Goal: Task Accomplishment & Management: Complete application form

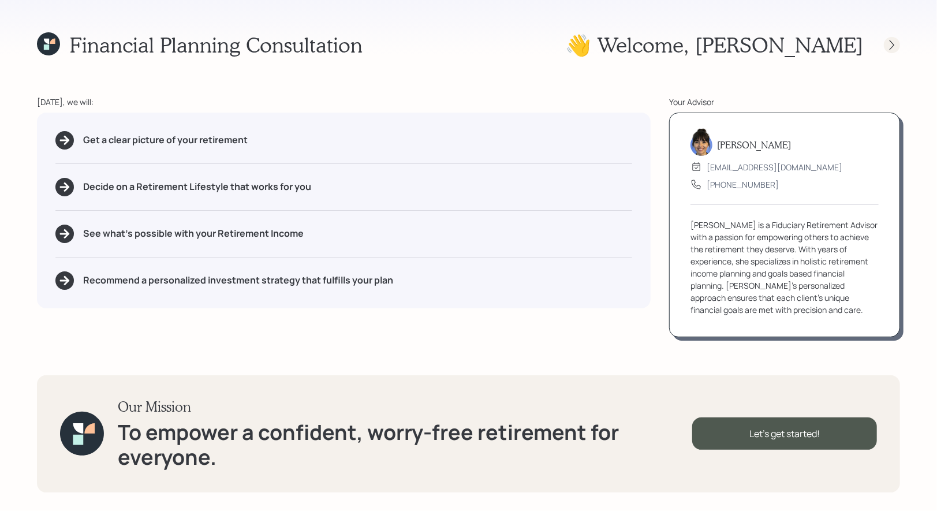
click at [890, 46] on icon at bounding box center [892, 45] width 12 height 12
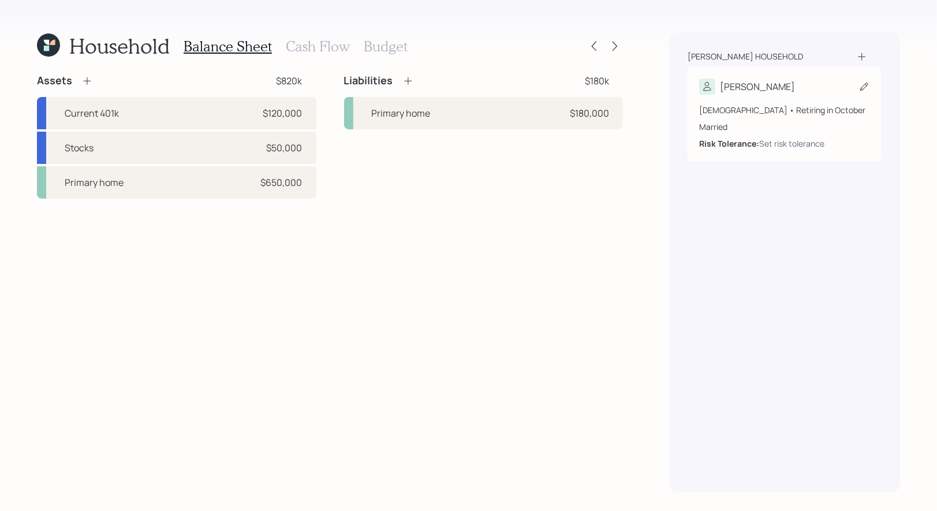
click at [862, 83] on icon at bounding box center [864, 87] width 12 height 12
select select "10"
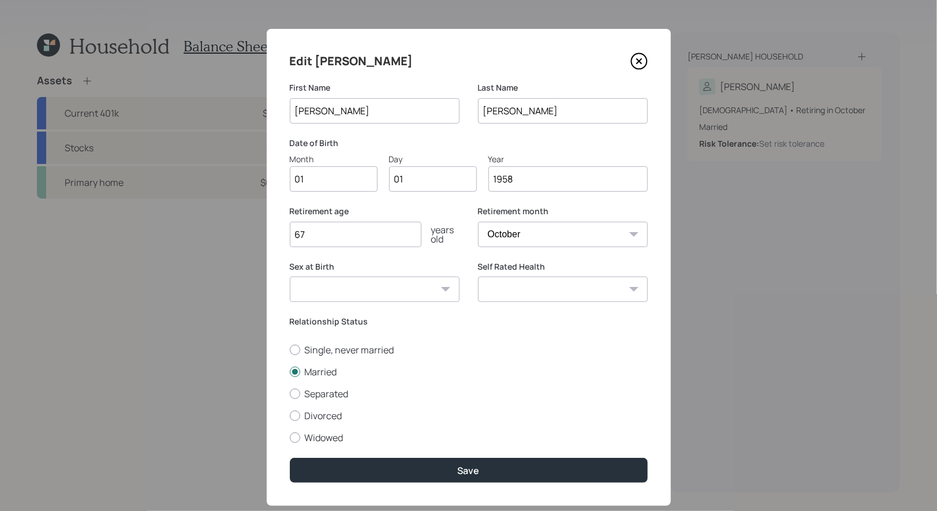
click at [336, 182] on input "01" at bounding box center [334, 178] width 88 height 25
type input "10"
type input "06"
type input "1957"
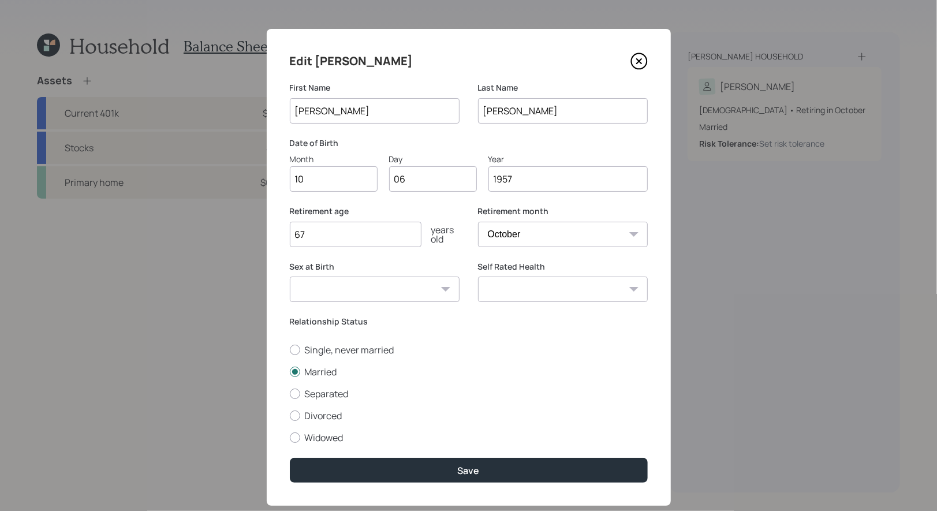
click at [412, 283] on select "Male Female Other / Prefer not to say" at bounding box center [375, 288] width 170 height 25
select select "male"
click at [290, 276] on select "Male Female Other / Prefer not to say" at bounding box center [375, 288] width 170 height 25
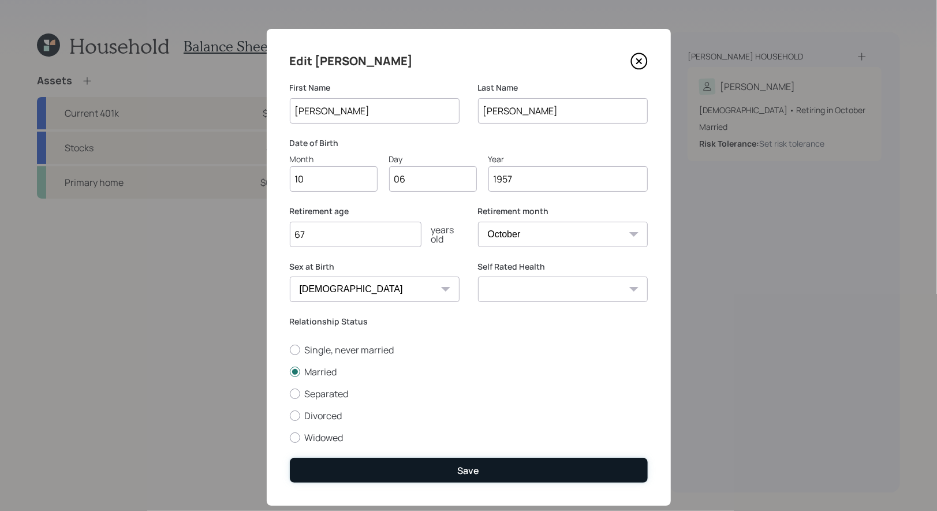
click at [466, 475] on div "Save" at bounding box center [469, 470] width 22 height 13
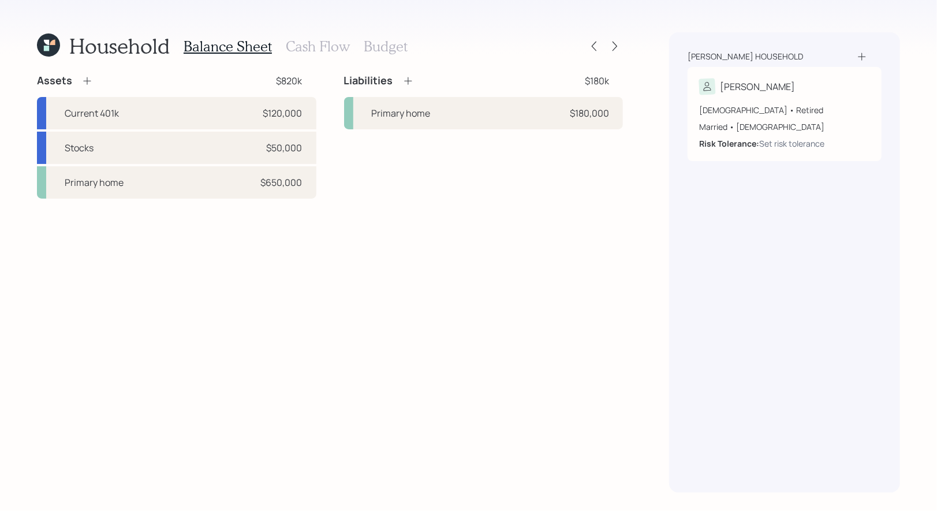
click at [863, 54] on icon at bounding box center [862, 57] width 12 height 12
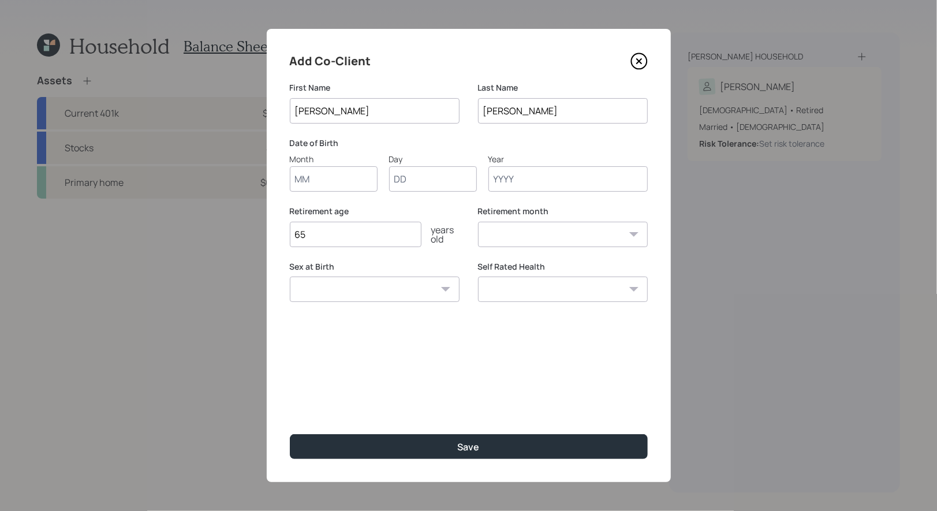
type input "[PERSON_NAME]"
click at [337, 179] on input "Month" at bounding box center [334, 178] width 88 height 25
click at [317, 185] on input "Month" at bounding box center [334, 178] width 88 height 25
type input "08"
type input "20"
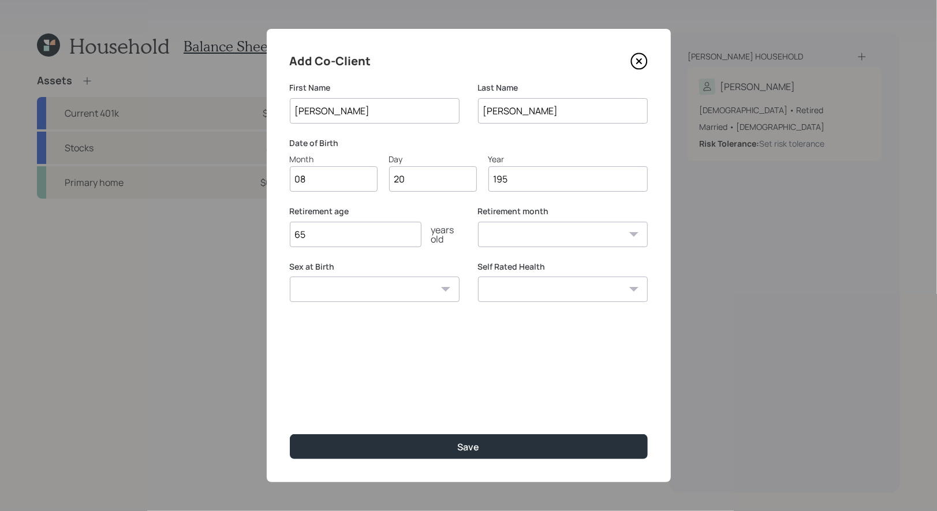
type input "1958"
select select "8"
type input "1958"
click at [357, 289] on select "Male Female Other / Prefer not to say" at bounding box center [375, 288] width 170 height 25
select select "female"
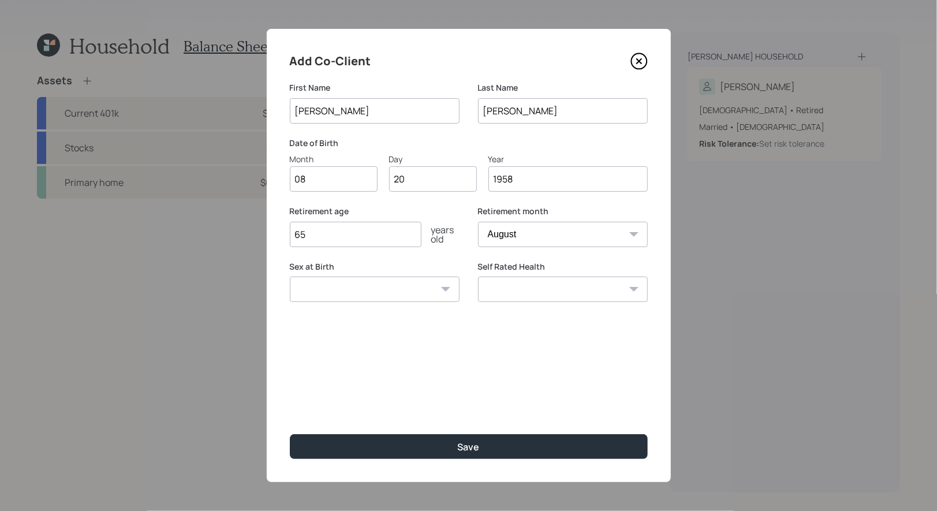
click at [290, 276] on select "Male Female Other / Prefer not to say" at bounding box center [375, 288] width 170 height 25
click at [332, 233] on input "65" at bounding box center [356, 234] width 132 height 25
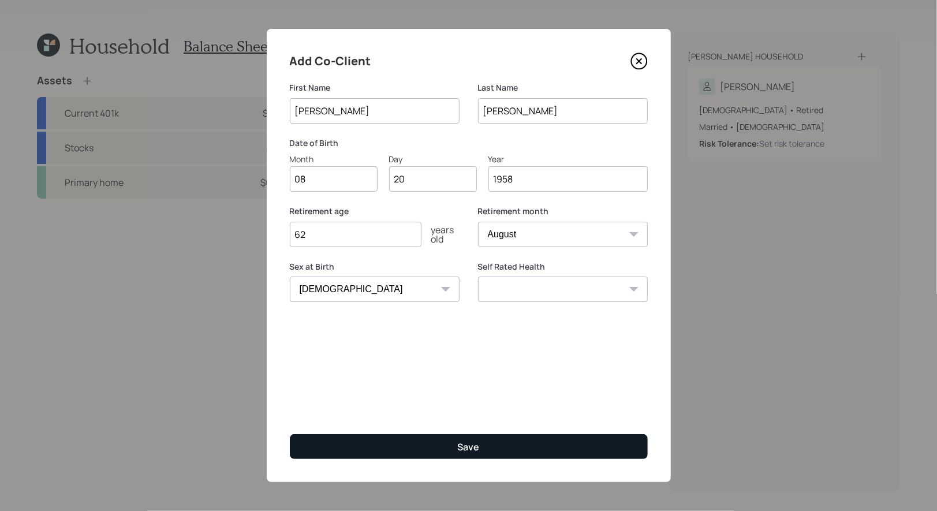
type input "62"
click at [454, 448] on button "Save" at bounding box center [469, 446] width 358 height 25
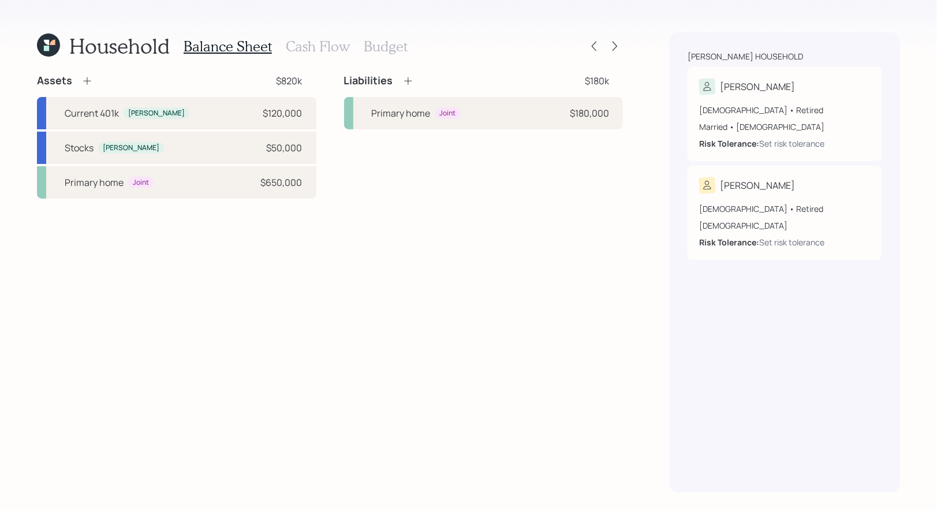
click at [88, 76] on icon at bounding box center [87, 81] width 12 height 12
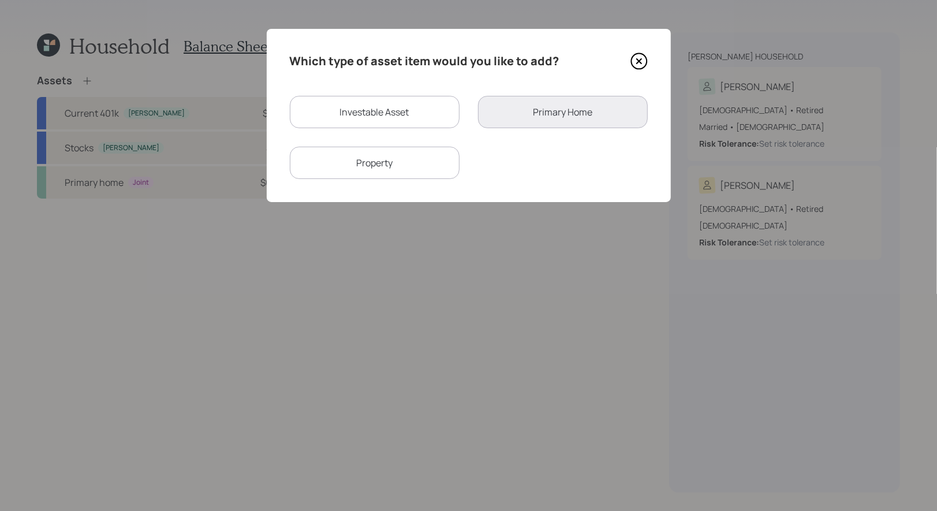
click at [317, 98] on div "Investable Asset" at bounding box center [375, 112] width 170 height 32
select select "taxable"
select select "balanced"
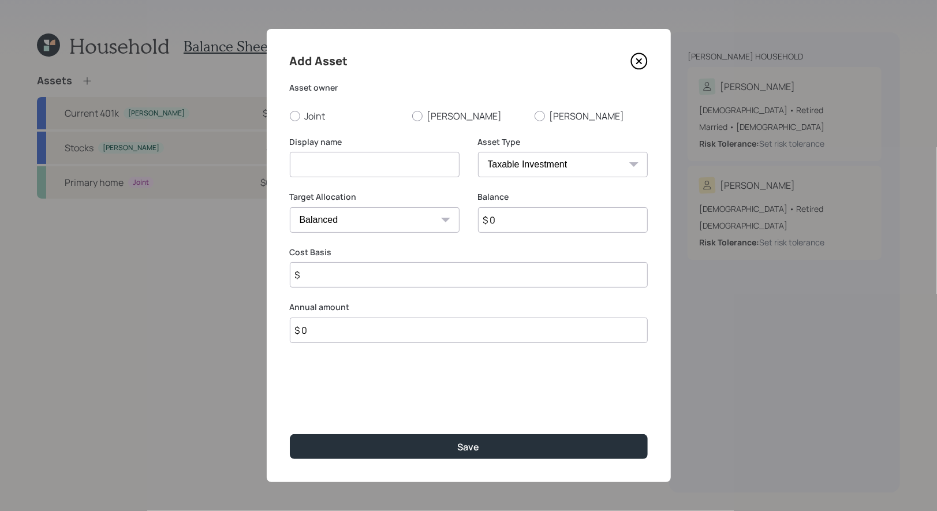
click at [324, 164] on input at bounding box center [375, 164] width 170 height 25
type input "Savings"
click at [348, 222] on select "Cash Conservative Balanced Aggressive" at bounding box center [375, 219] width 170 height 25
select select "uninvested"
click at [290, 207] on select "Cash Conservative Balanced Aggressive" at bounding box center [375, 219] width 170 height 25
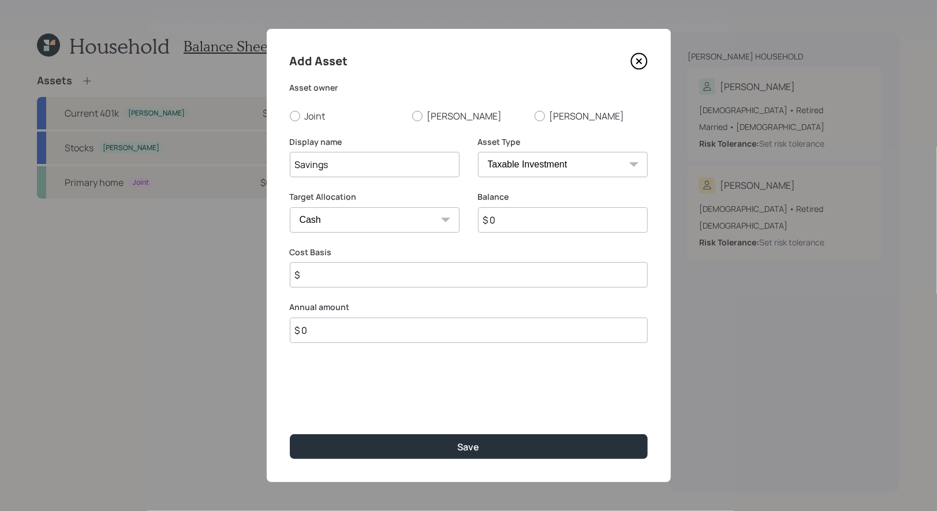
click at [524, 218] on input "$ 0" at bounding box center [563, 219] width 170 height 25
type input "$ 3"
type input "$ 30"
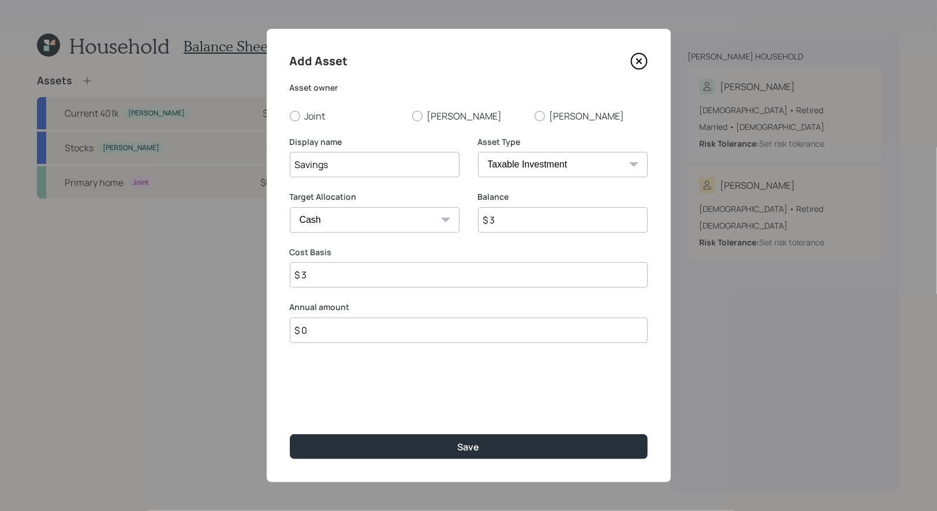
type input "$ 30"
type input "$ 300"
type input "$ 3,000"
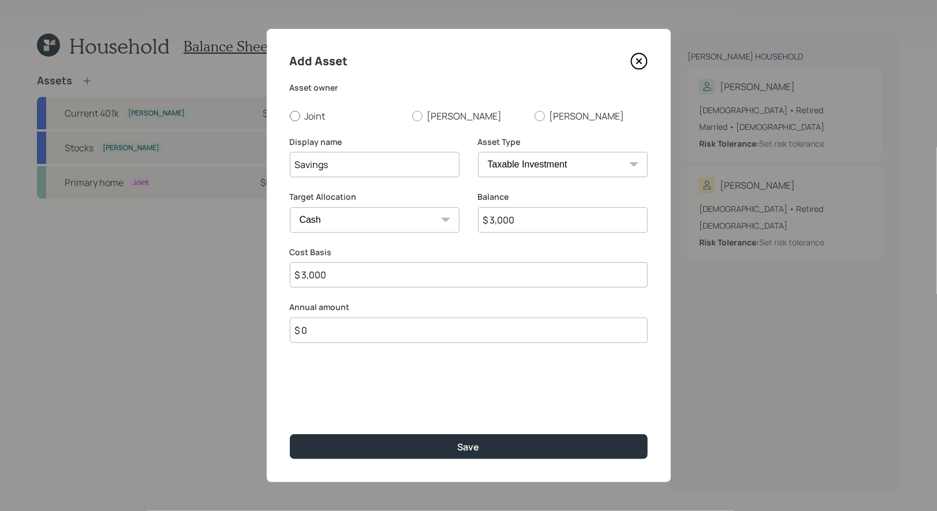
type input "$ 3,000"
click at [294, 114] on div at bounding box center [295, 116] width 10 height 10
click at [290, 115] on input "Joint" at bounding box center [289, 115] width 1 height 1
radio input "true"
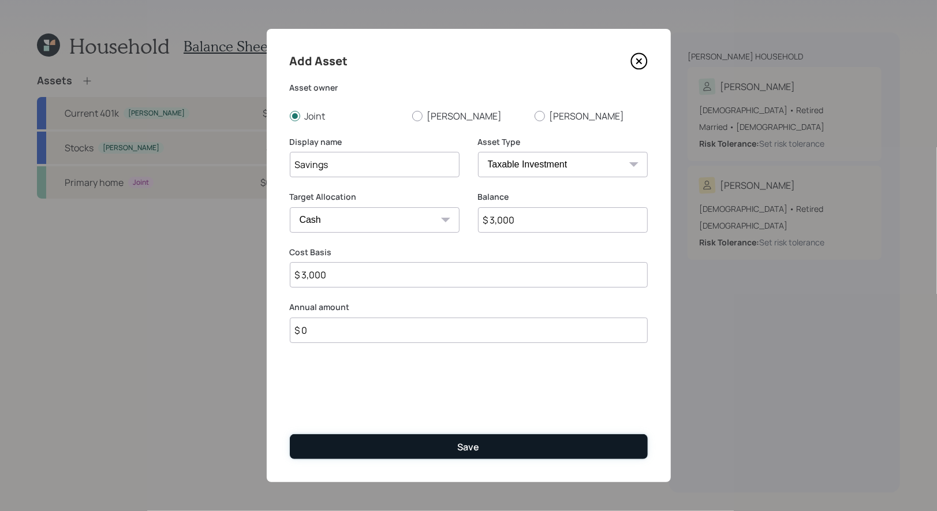
click at [366, 446] on button "Save" at bounding box center [469, 446] width 358 height 25
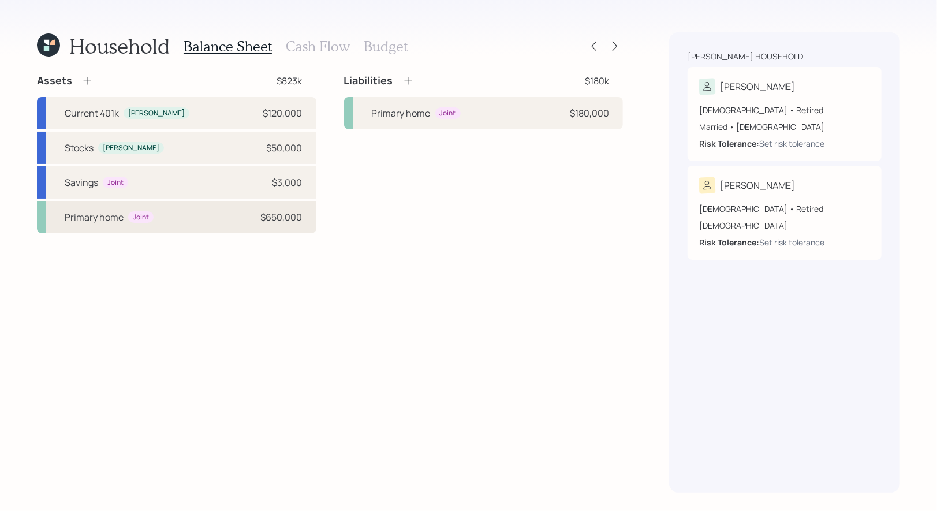
click at [173, 219] on div "Primary home Joint $650,000" at bounding box center [176, 217] width 279 height 32
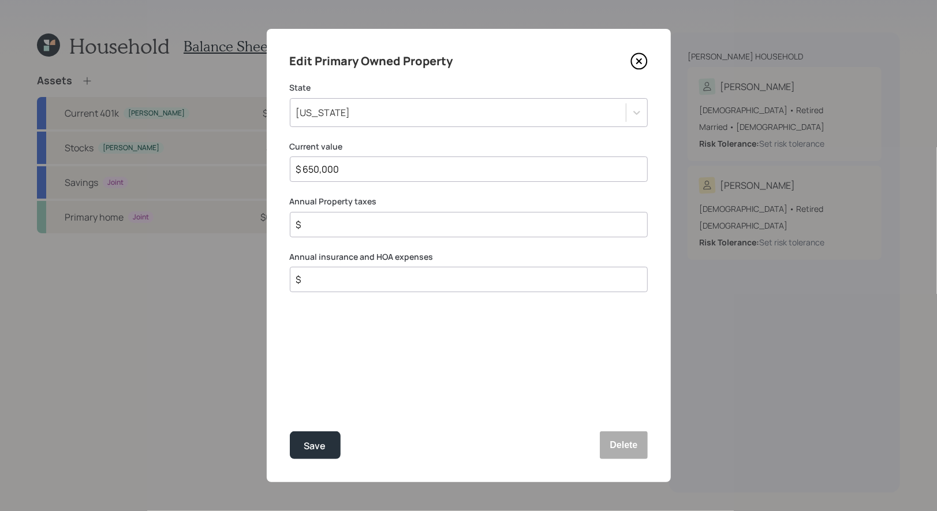
click at [316, 226] on input "$" at bounding box center [464, 225] width 338 height 14
type input "$ 2,400"
click at [318, 442] on div "Save" at bounding box center [315, 446] width 22 height 16
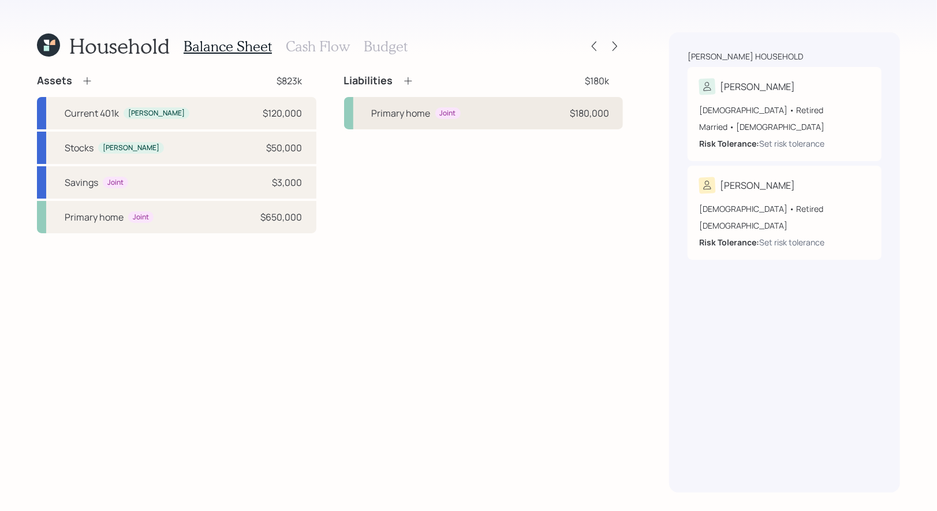
click at [393, 117] on div "Primary home" at bounding box center [401, 113] width 59 height 14
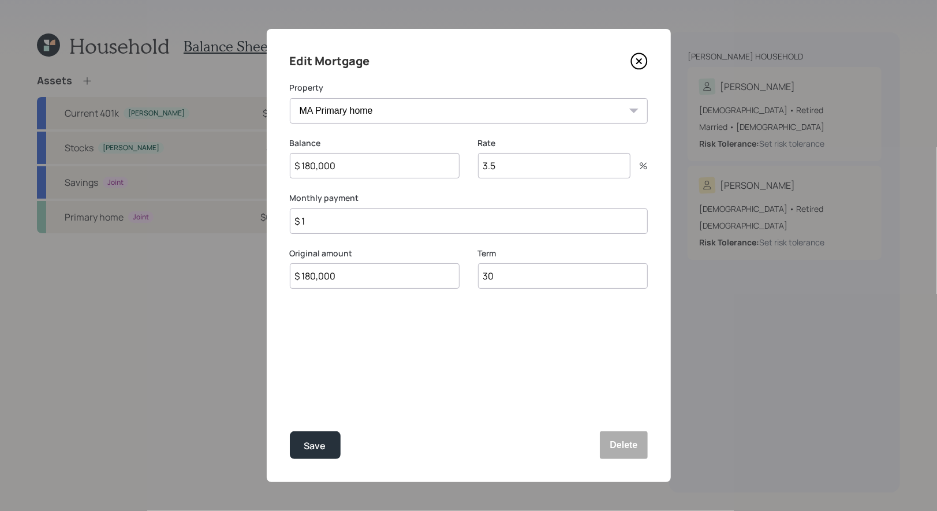
click at [335, 230] on input "$ 1" at bounding box center [469, 220] width 358 height 25
type input "$ 1,400"
click at [523, 171] on input "3.5" at bounding box center [554, 165] width 152 height 25
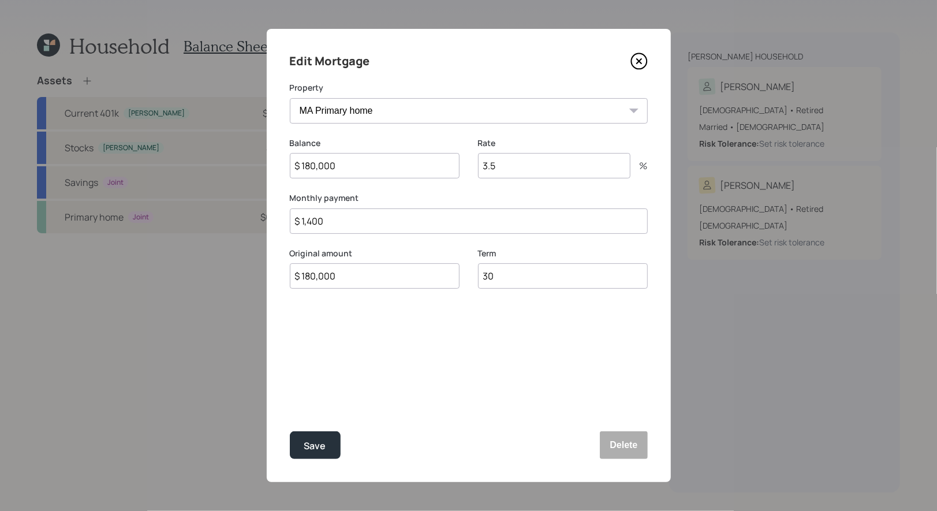
type input "3"
type input "6"
click at [316, 444] on div "Save" at bounding box center [315, 446] width 22 height 16
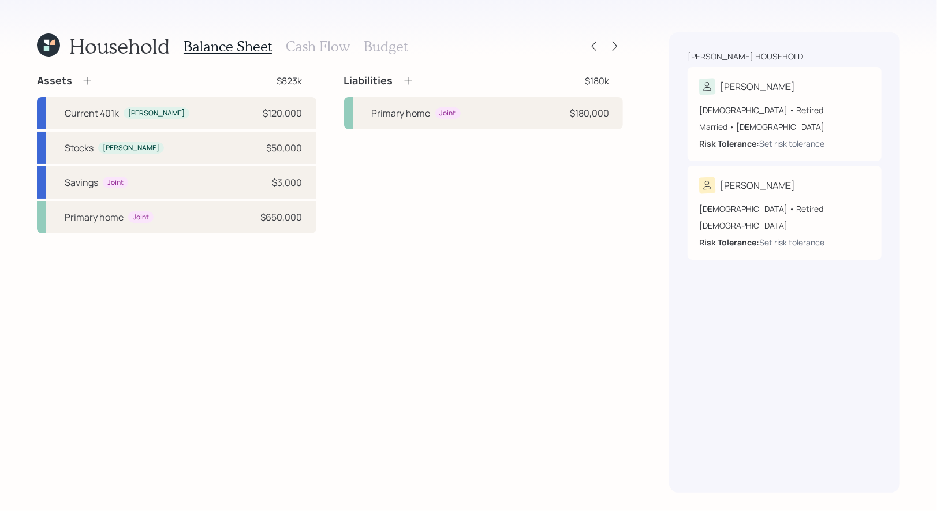
click at [403, 79] on icon at bounding box center [408, 81] width 12 height 12
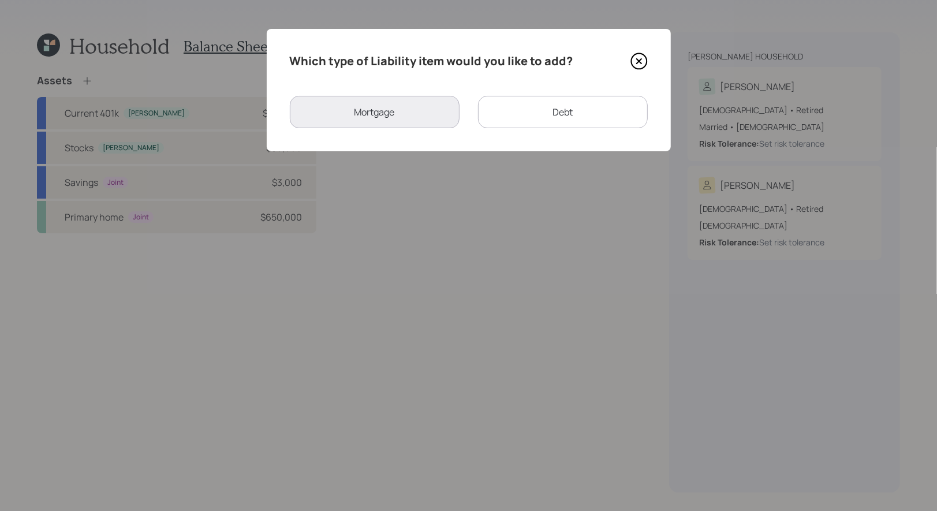
click at [590, 105] on div "Debt" at bounding box center [563, 112] width 170 height 32
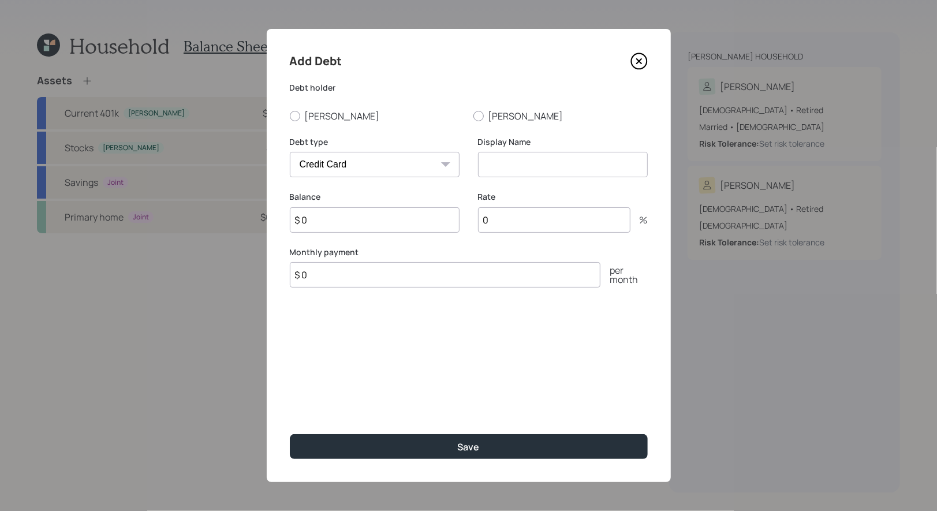
click at [321, 169] on select "Car Credit Card Medical Student Other" at bounding box center [375, 164] width 170 height 25
select select "car"
click at [290, 152] on select "Car Credit Card Medical Student Other" at bounding box center [375, 164] width 170 height 25
click at [292, 117] on div at bounding box center [295, 116] width 10 height 10
click at [290, 116] on input "[PERSON_NAME]" at bounding box center [289, 115] width 1 height 1
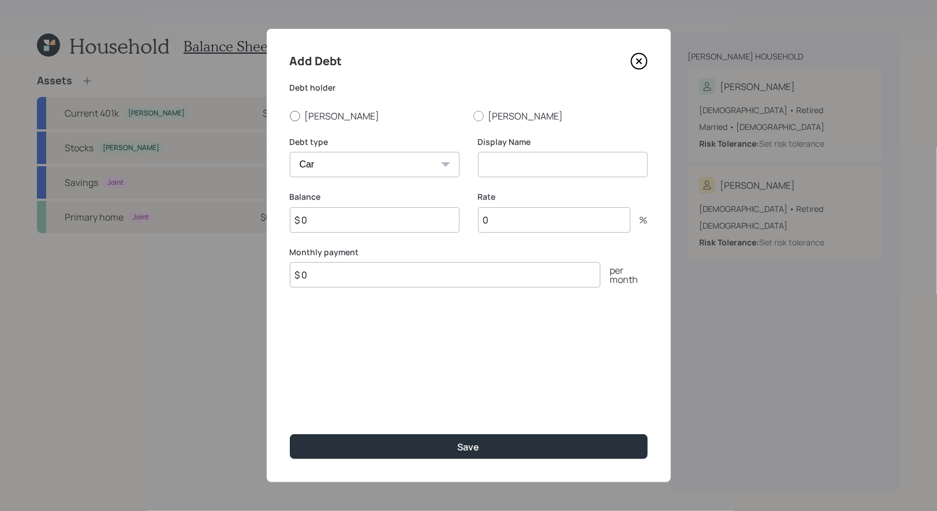
radio input "true"
click at [548, 168] on input at bounding box center [563, 164] width 170 height 25
type input "Car Loan"
click at [323, 222] on input "$ 0" at bounding box center [375, 219] width 170 height 25
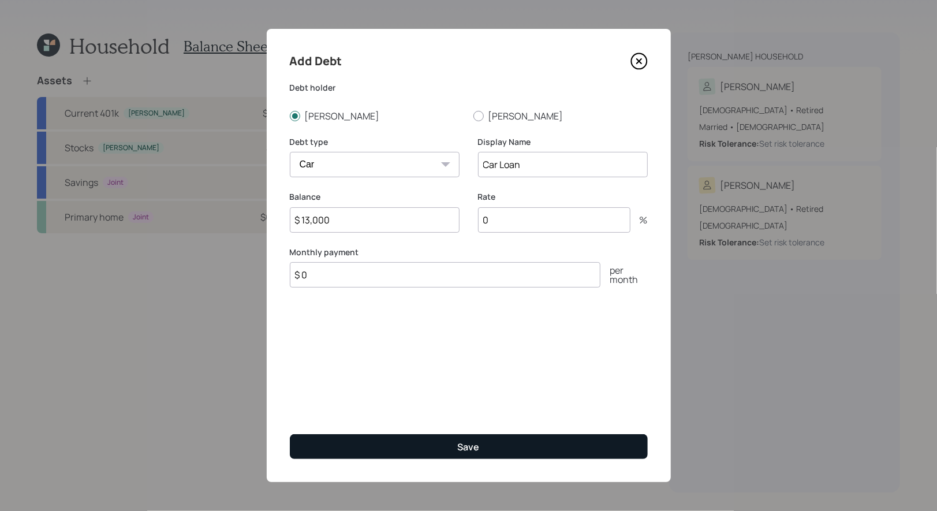
type input "$ 13,000"
click at [442, 441] on button "Save" at bounding box center [469, 446] width 358 height 25
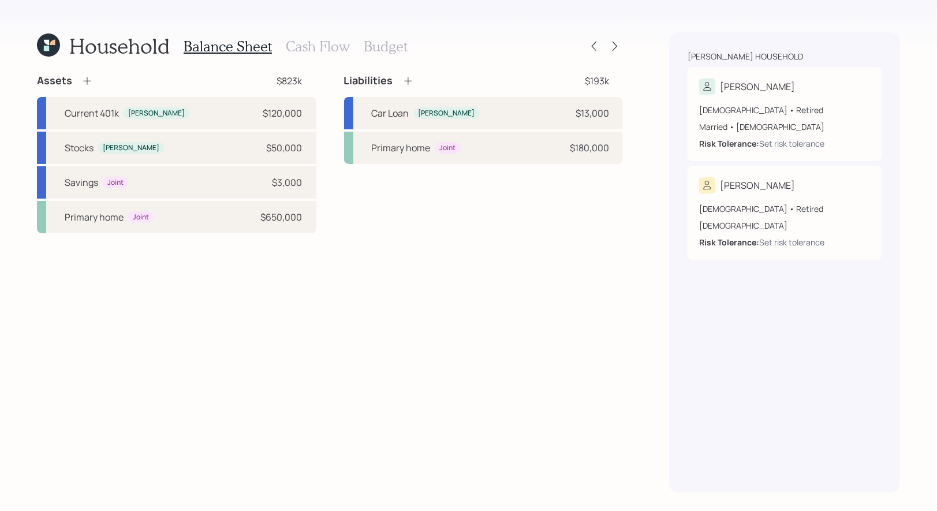
click at [406, 77] on icon at bounding box center [408, 81] width 12 height 12
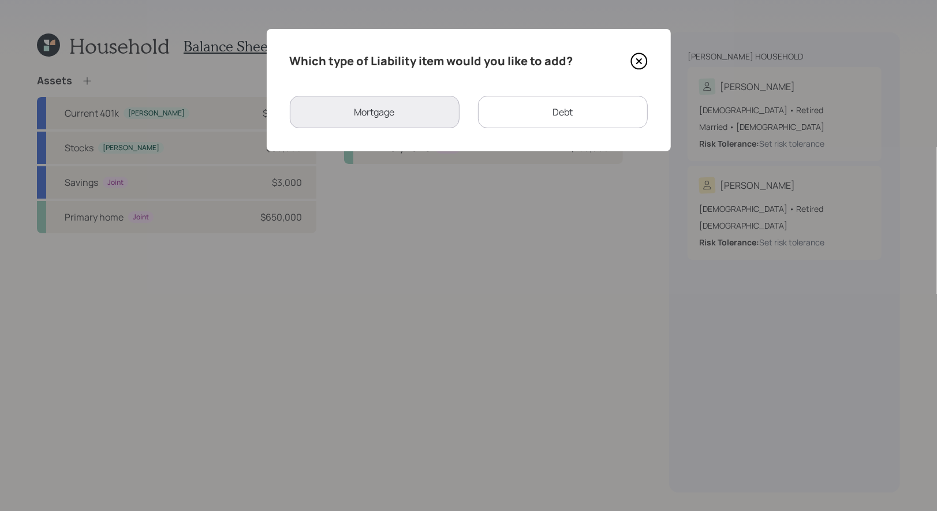
click at [563, 113] on div "Debt" at bounding box center [563, 112] width 170 height 32
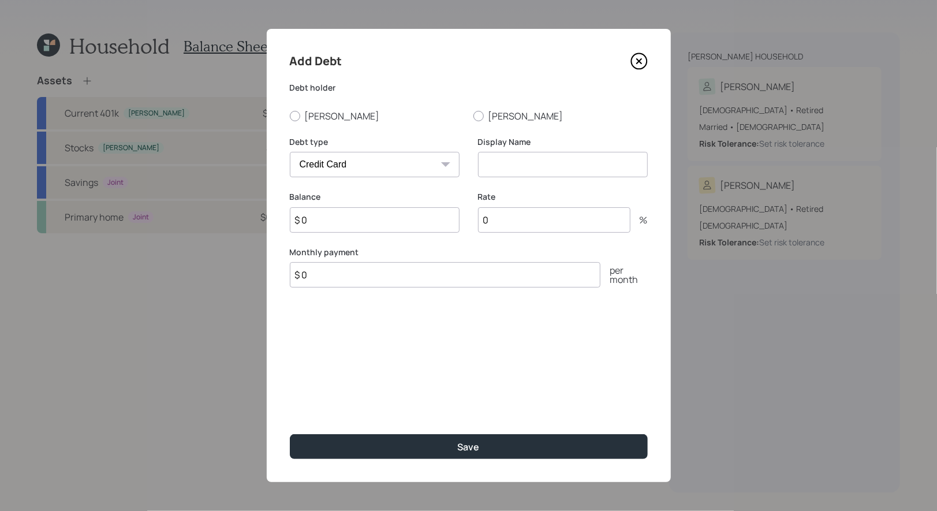
click at [338, 160] on select "Car Credit Card Medical Student Other" at bounding box center [375, 164] width 170 height 25
select select "car"
click at [290, 152] on select "Car Credit Card Medical Student Other" at bounding box center [375, 164] width 170 height 25
click at [571, 167] on input at bounding box center [563, 164] width 170 height 25
type input "Car Loan"
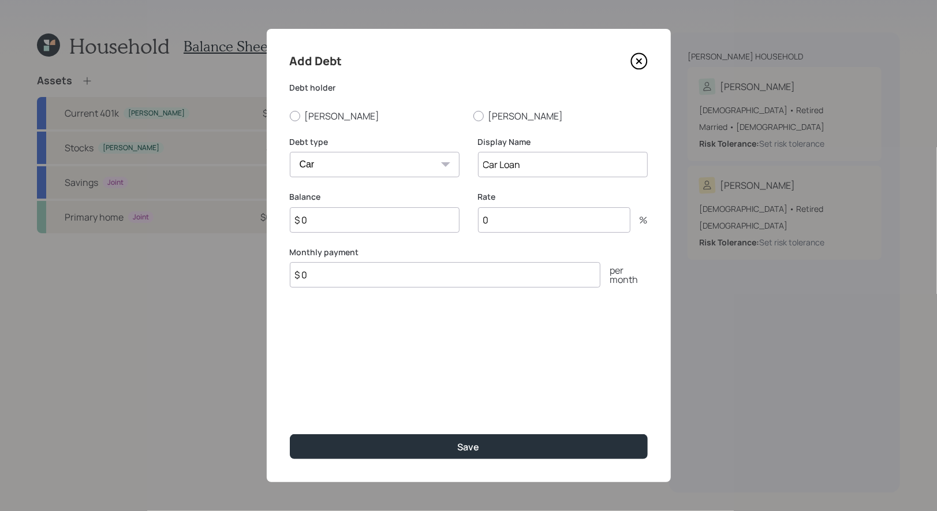
click at [377, 216] on input "$ 0" at bounding box center [375, 219] width 170 height 25
type input "$ 2,500"
click at [520, 231] on input "0" at bounding box center [554, 219] width 152 height 25
type input "3"
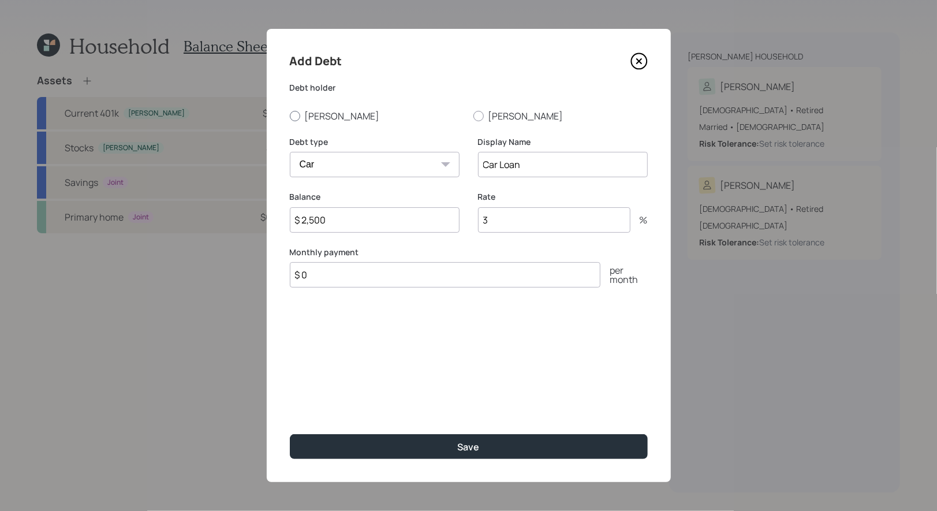
click at [295, 113] on div at bounding box center [295, 116] width 10 height 10
click at [290, 115] on input "[PERSON_NAME]" at bounding box center [289, 115] width 1 height 1
radio input "true"
click at [333, 277] on input "$ 0" at bounding box center [445, 274] width 310 height 25
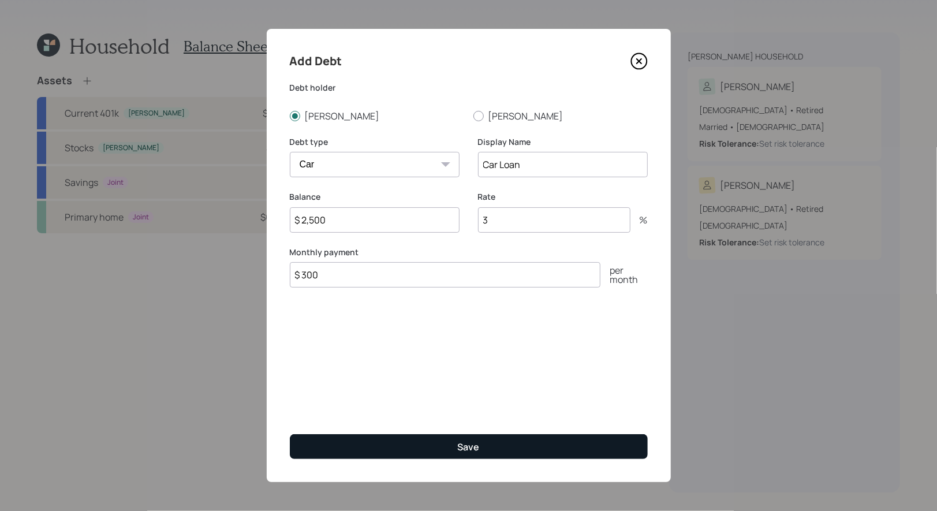
type input "$ 300"
click at [414, 444] on button "Save" at bounding box center [469, 446] width 358 height 25
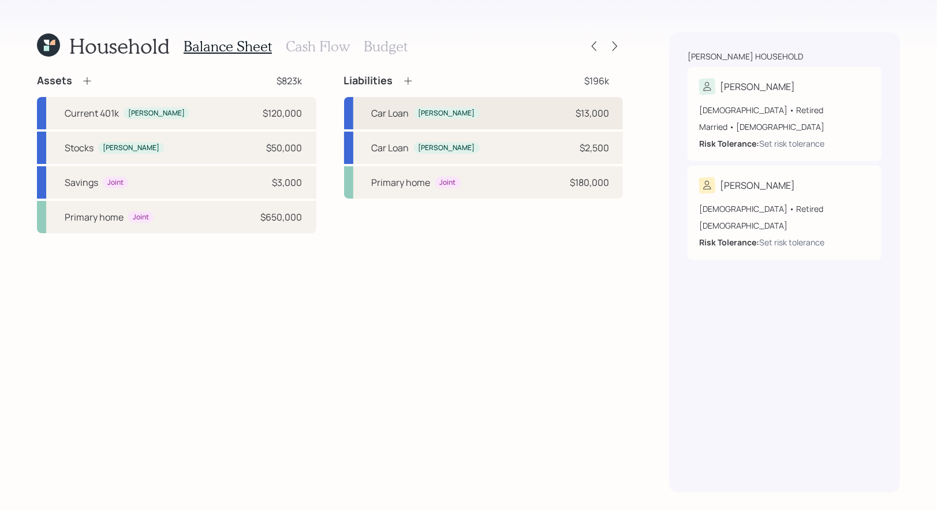
click at [395, 118] on div "Car Loan" at bounding box center [391, 113] width 38 height 14
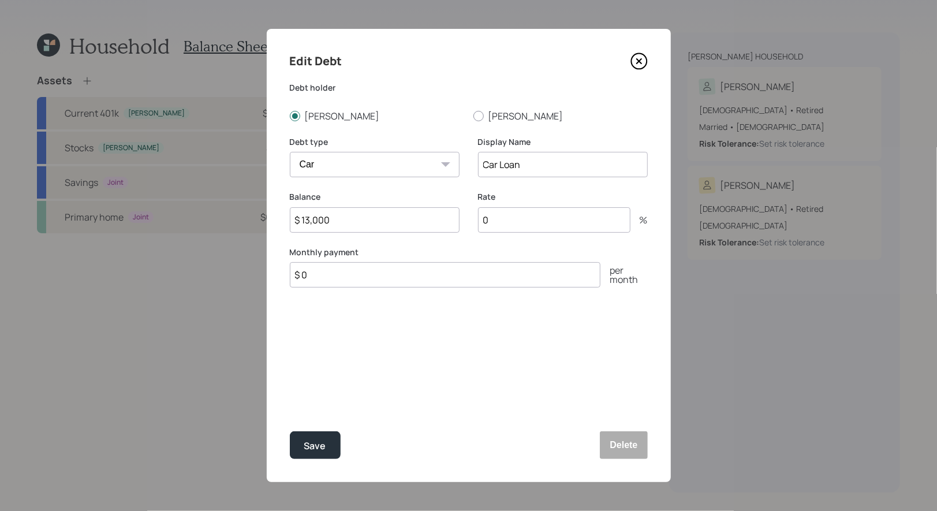
click at [515, 229] on input "0" at bounding box center [554, 219] width 152 height 25
type input "4"
type input "3"
click at [340, 279] on input "$ 0" at bounding box center [445, 274] width 310 height 25
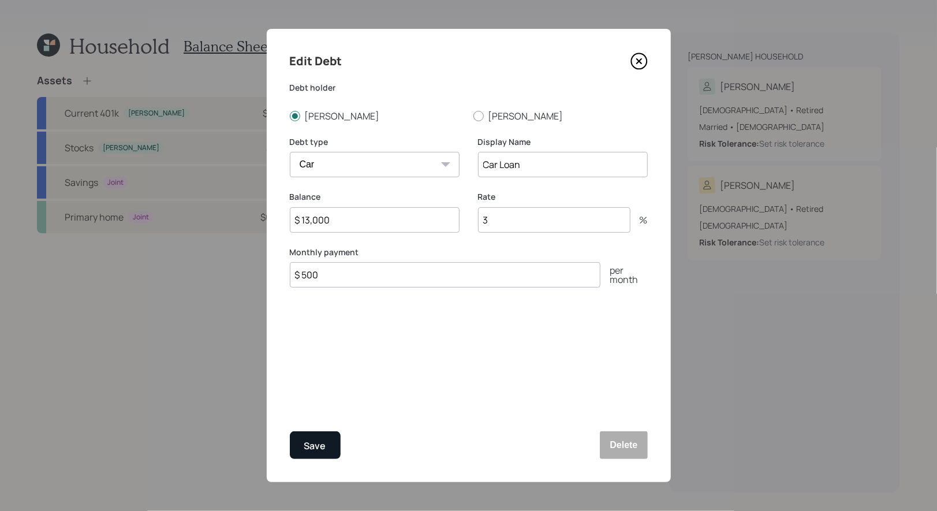
type input "$ 500"
click at [319, 441] on div "Save" at bounding box center [315, 446] width 22 height 16
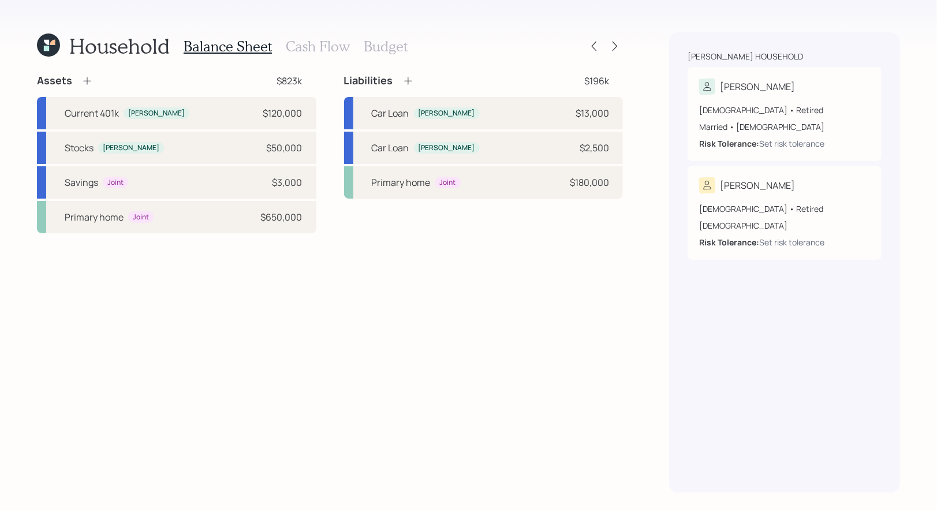
click at [307, 47] on h3 "Cash Flow" at bounding box center [318, 46] width 64 height 17
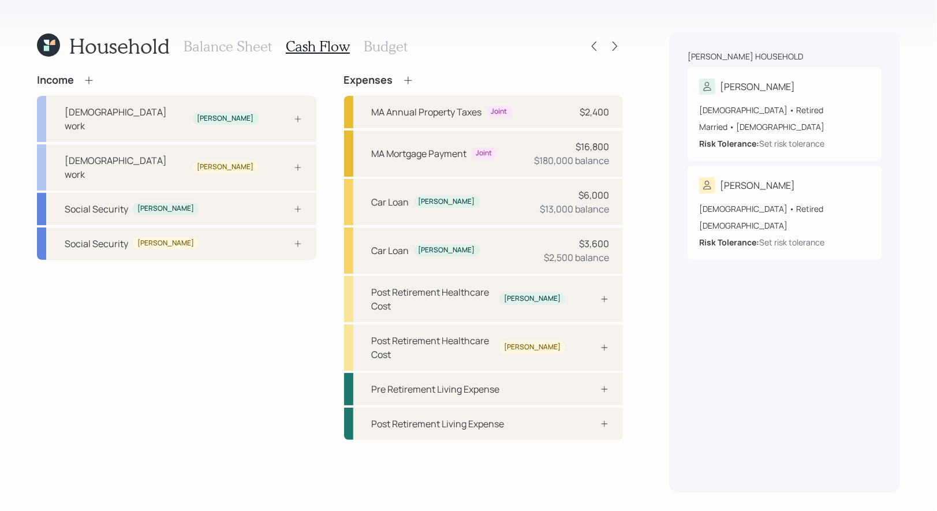
click at [89, 80] on icon at bounding box center [89, 80] width 12 height 12
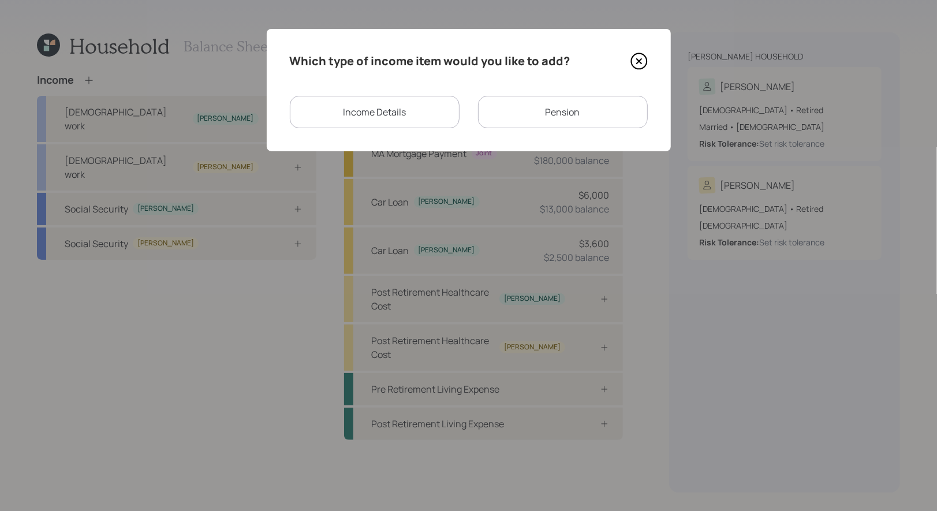
click at [392, 115] on div "Income Details" at bounding box center [375, 112] width 170 height 32
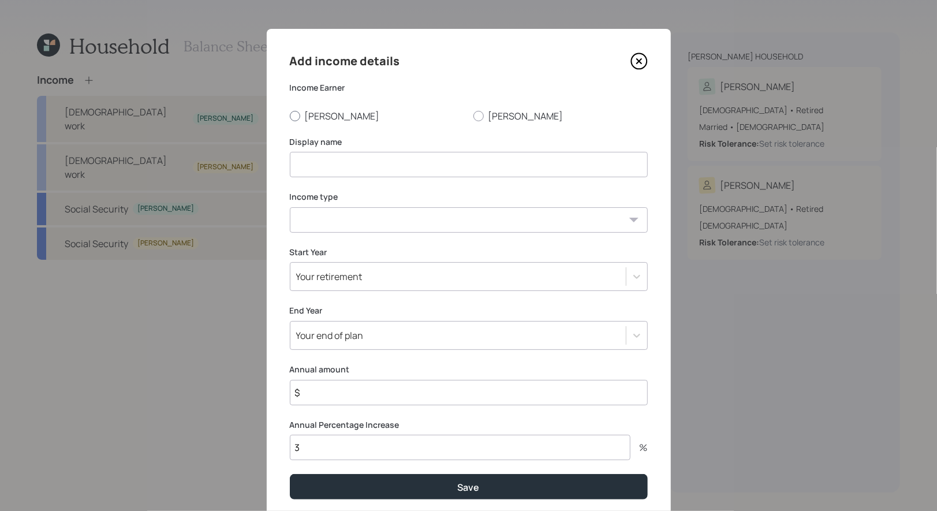
click at [294, 119] on div at bounding box center [295, 116] width 10 height 10
click at [290, 116] on input "[PERSON_NAME]" at bounding box center [289, 115] width 1 height 1
radio input "true"
click at [310, 162] on input at bounding box center [469, 164] width 358 height 25
type input "2025 Income"
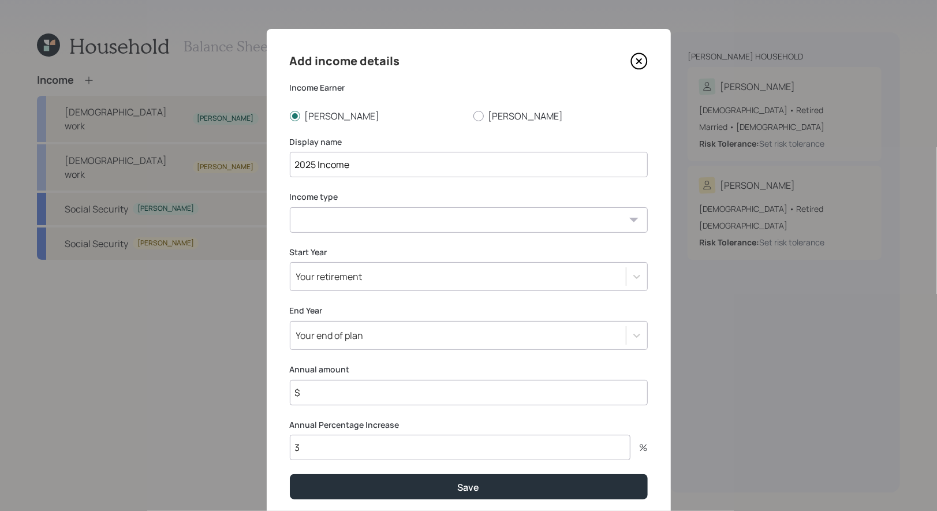
click at [347, 219] on select "Full-time work Part-time work Self employment Other" at bounding box center [469, 219] width 358 height 25
select select "part_time"
click at [290, 207] on select "Full-time work Part-time work Self employment Other" at bounding box center [469, 219] width 358 height 25
click at [345, 280] on div "Your retirement" at bounding box center [329, 276] width 66 height 13
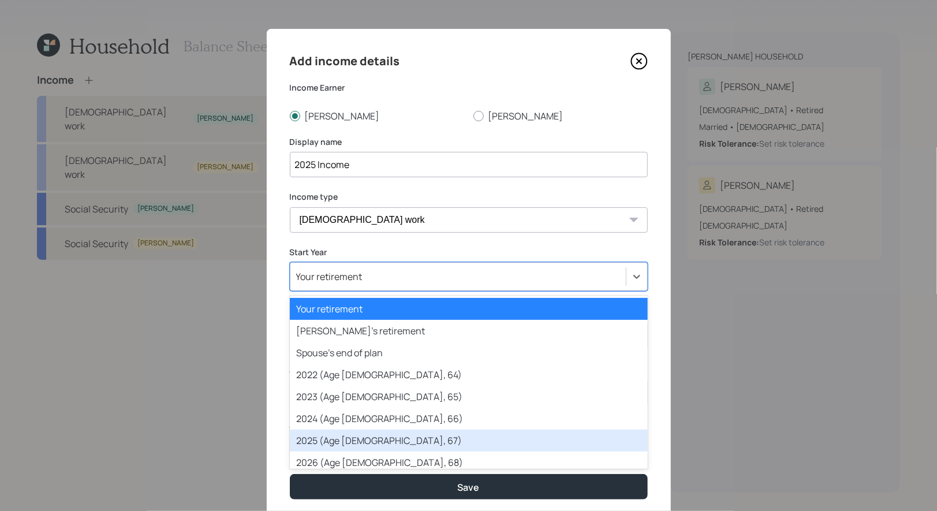
click at [336, 442] on div "2025 (Age 68, 67)" at bounding box center [469, 440] width 358 height 22
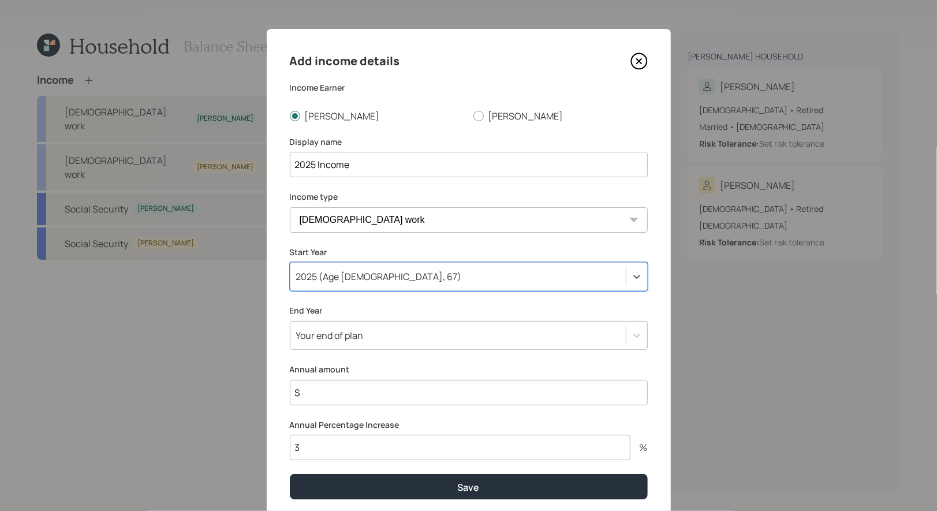
click at [334, 342] on div "Your end of plan" at bounding box center [469, 335] width 358 height 29
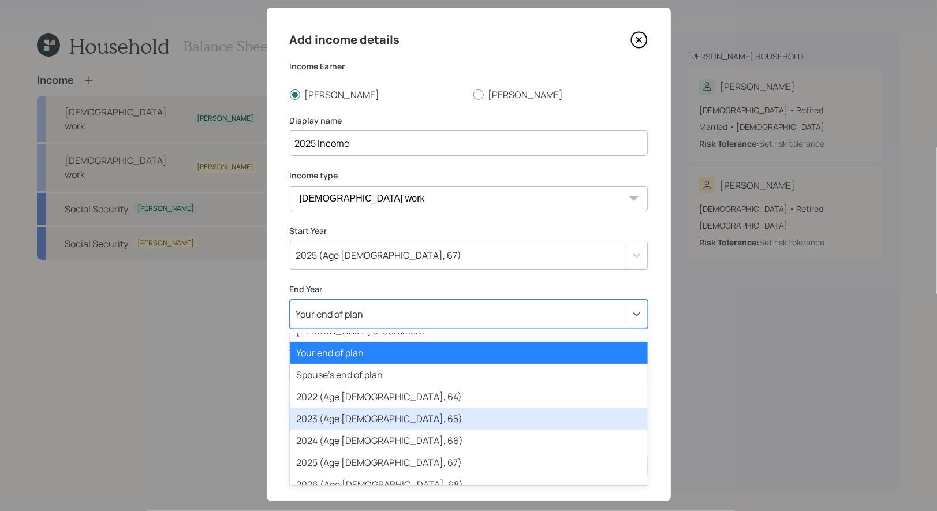
scroll to position [38, 0]
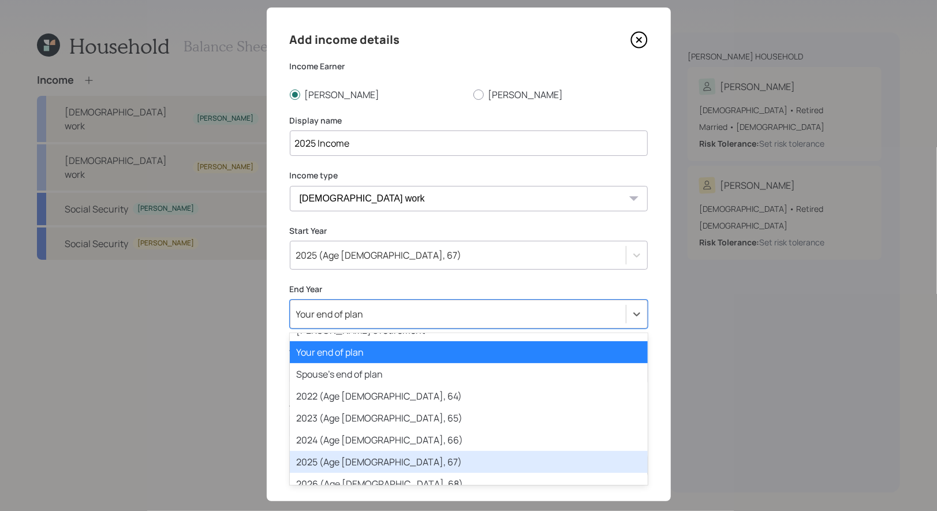
click at [327, 462] on div "2025 (Age 68, 67)" at bounding box center [469, 462] width 358 height 22
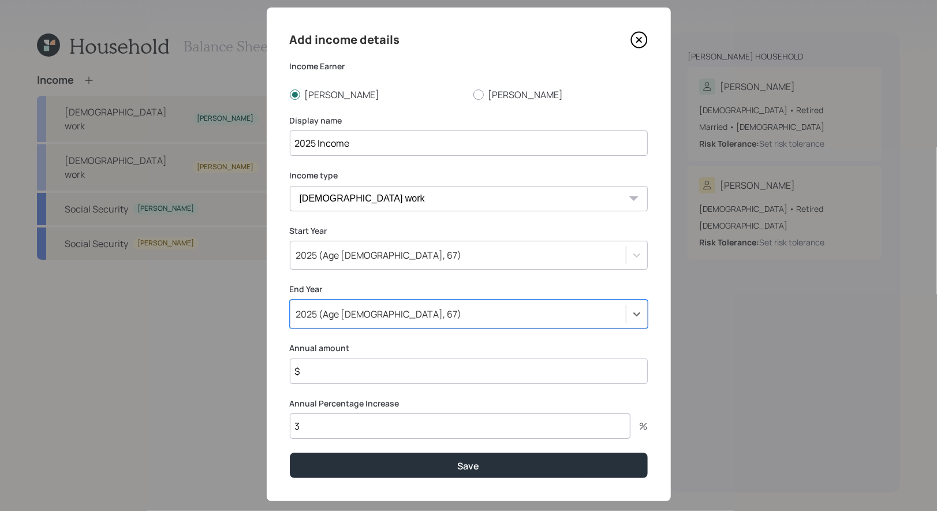
scroll to position [40, 0]
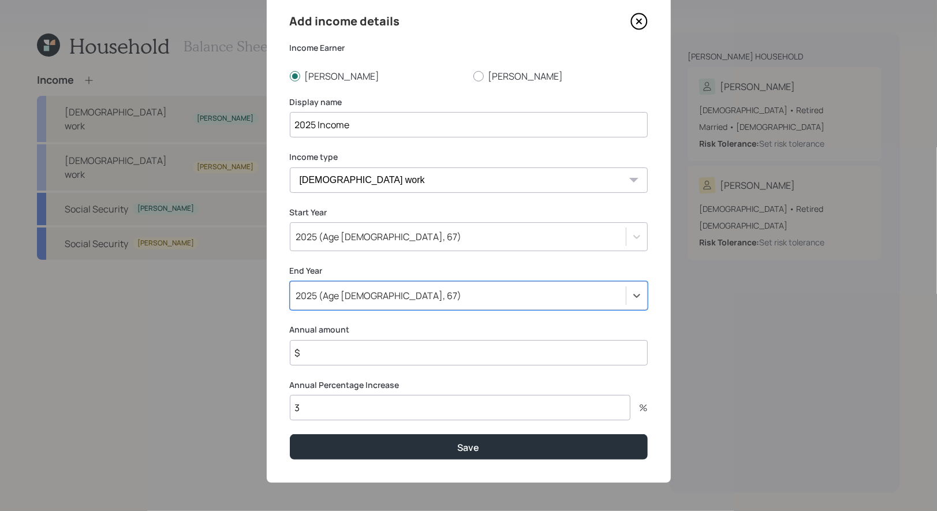
click at [331, 357] on input "$" at bounding box center [469, 352] width 358 height 25
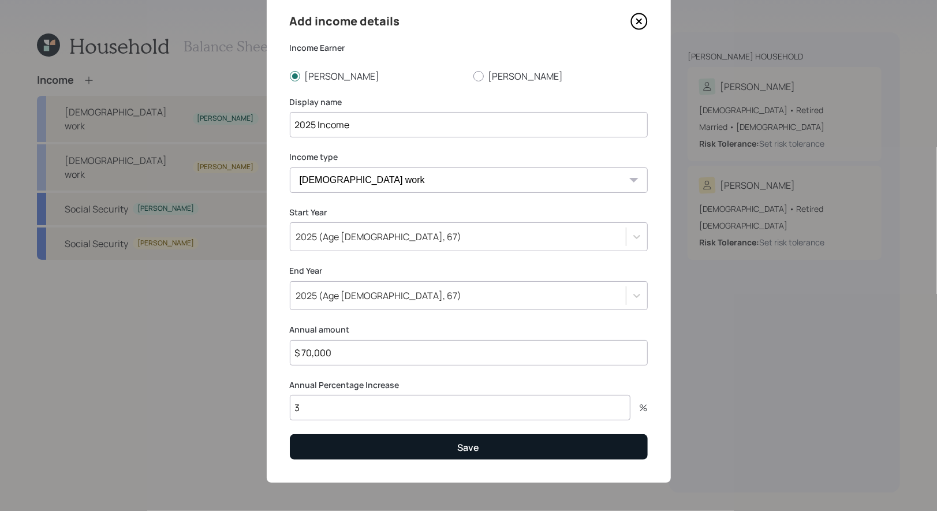
type input "$ 70,000"
click at [345, 448] on button "Save" at bounding box center [469, 446] width 358 height 25
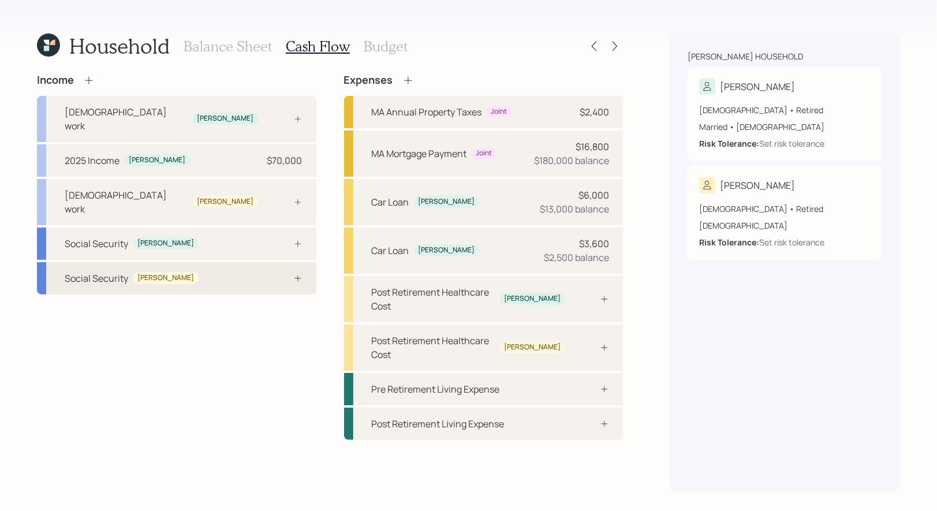
click at [260, 262] on div "Social Security Jeanine" at bounding box center [176, 278] width 279 height 32
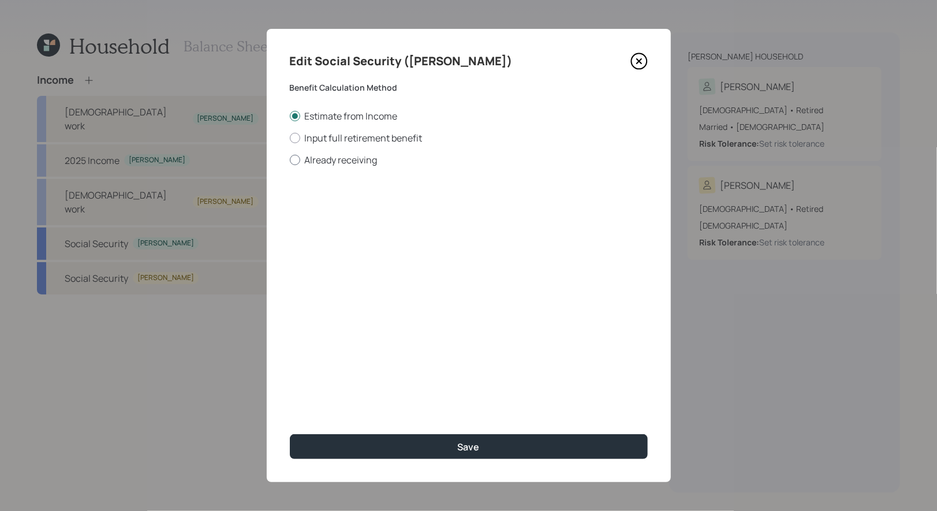
click at [292, 159] on div at bounding box center [295, 160] width 10 height 10
click at [290, 159] on input "Already receiving" at bounding box center [289, 159] width 1 height 1
radio input "true"
click at [310, 282] on input "number" at bounding box center [356, 277] width 132 height 25
type input "62"
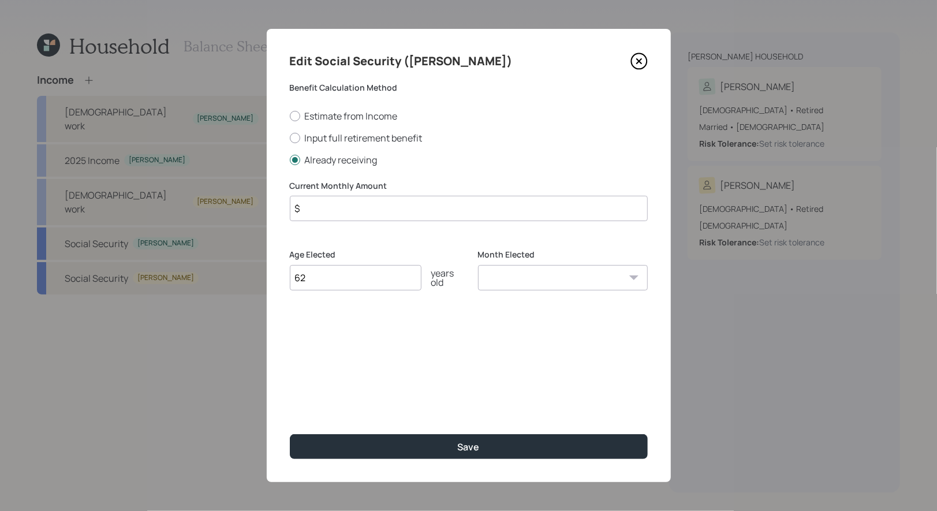
click at [539, 282] on select "January February March April May June July August September October November De…" at bounding box center [563, 277] width 170 height 25
select select "1"
click at [478, 265] on select "January February March April May June July August September October November De…" at bounding box center [563, 277] width 170 height 25
click at [339, 207] on input "$" at bounding box center [469, 208] width 358 height 25
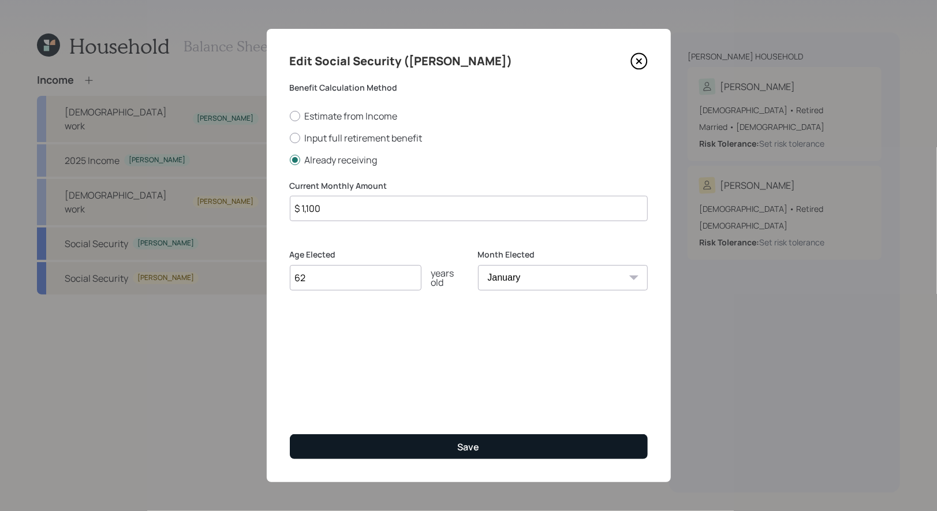
type input "$ 1,100"
click at [418, 438] on button "Save" at bounding box center [469, 446] width 358 height 25
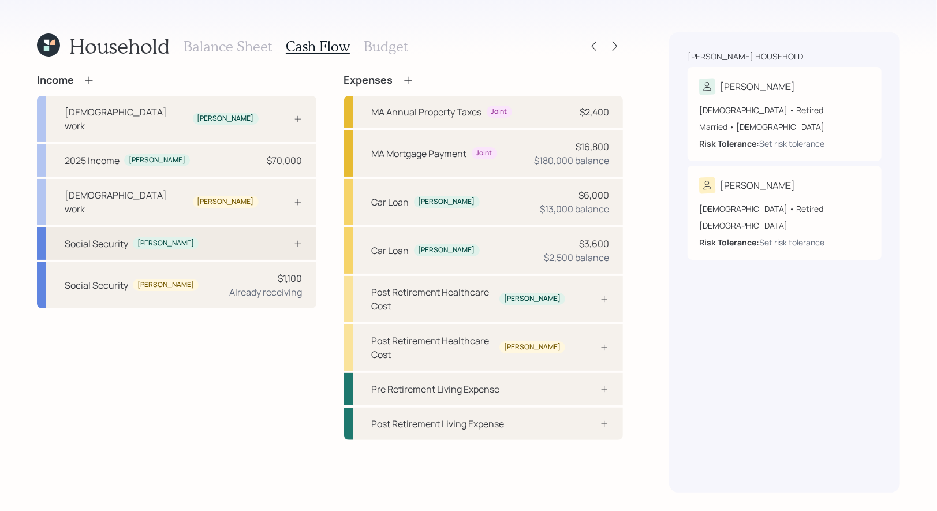
click at [277, 239] on div at bounding box center [285, 243] width 35 height 9
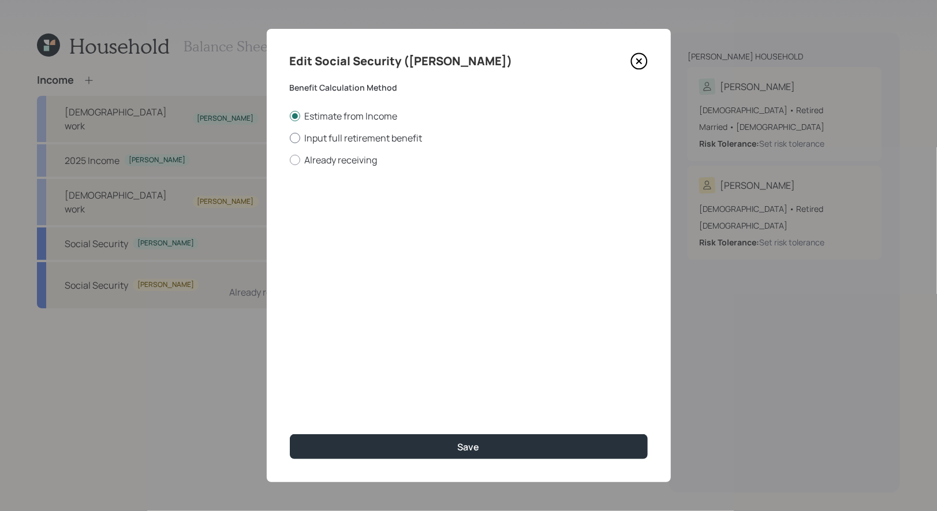
click at [293, 136] on div at bounding box center [295, 138] width 10 height 10
click at [290, 137] on input "Input full retirement benefit" at bounding box center [289, 137] width 1 height 1
radio input "true"
click at [312, 212] on input "$" at bounding box center [469, 208] width 358 height 25
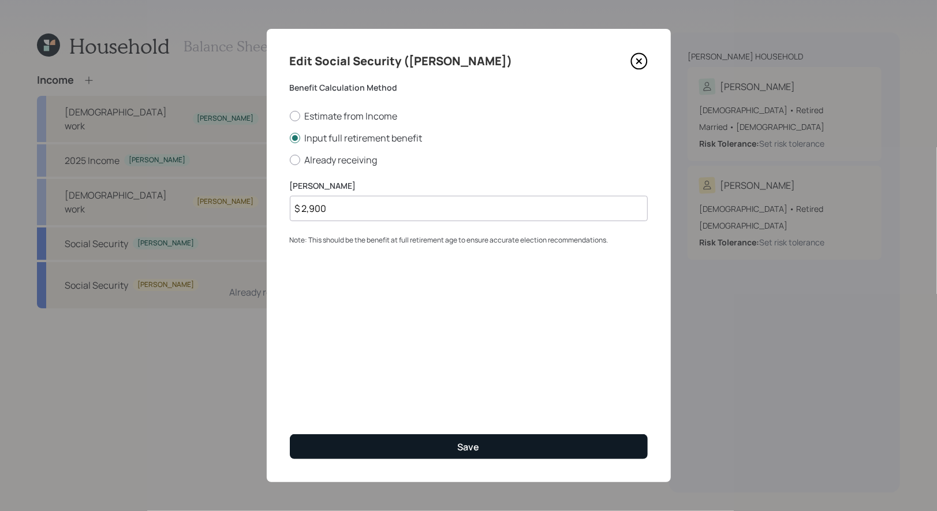
type input "$ 2,900"
click at [413, 442] on button "Save" at bounding box center [469, 446] width 358 height 25
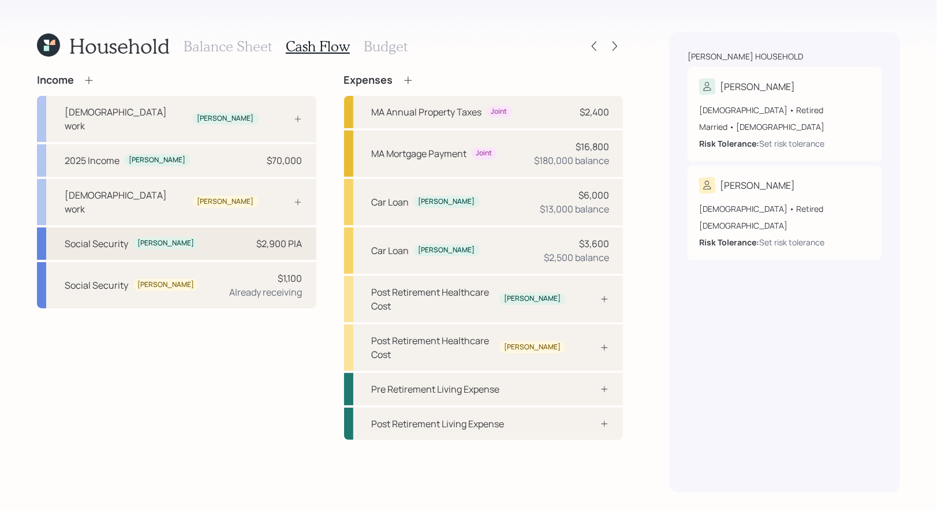
click at [223, 227] on div "Social Security Peter $2,900 PIA" at bounding box center [176, 243] width 279 height 32
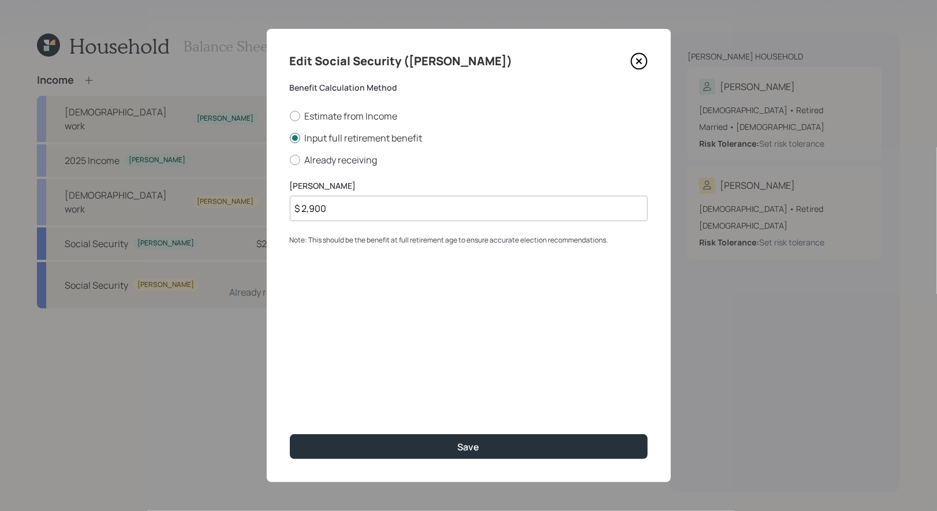
click at [643, 59] on icon at bounding box center [638, 61] width 17 height 17
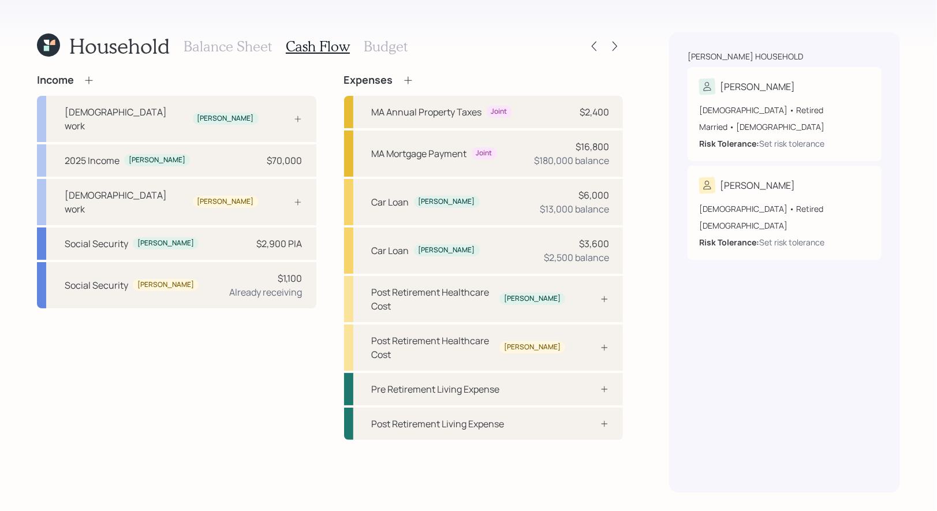
click at [370, 51] on h3 "Budget" at bounding box center [386, 46] width 44 height 17
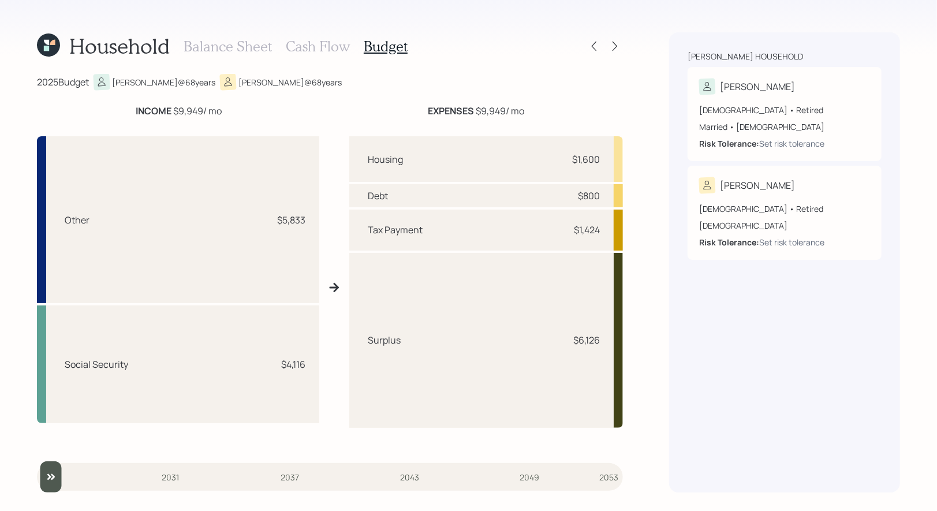
click at [302, 48] on h3 "Cash Flow" at bounding box center [318, 46] width 64 height 17
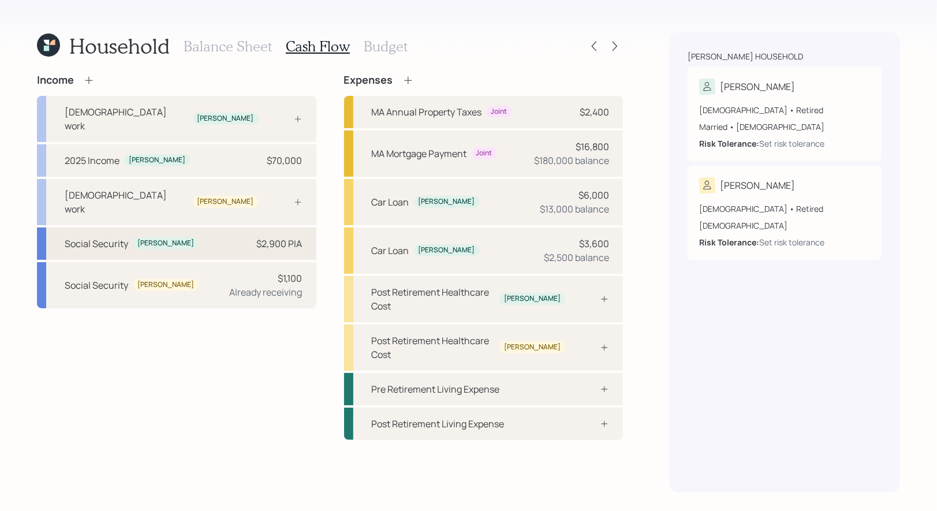
click at [167, 227] on div "Social Security Peter $2,900 PIA" at bounding box center [176, 243] width 279 height 32
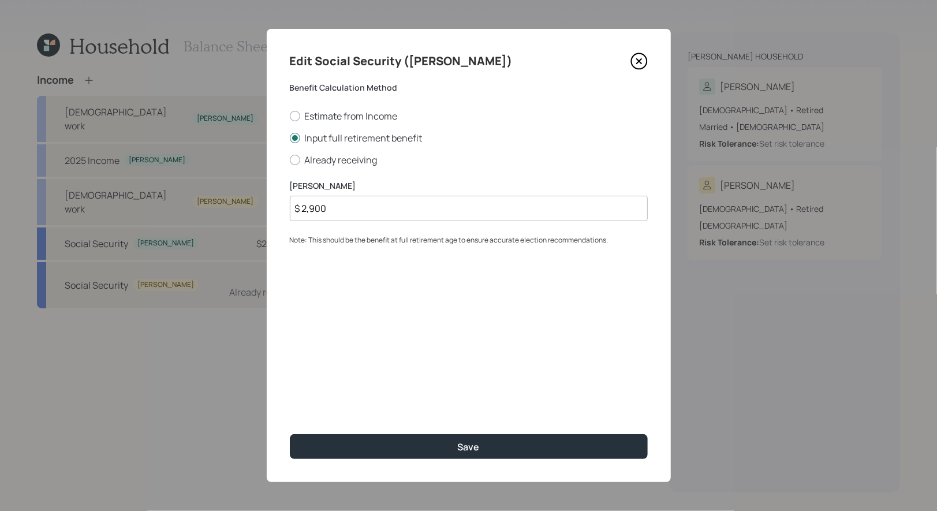
click at [638, 61] on icon at bounding box center [638, 61] width 5 height 5
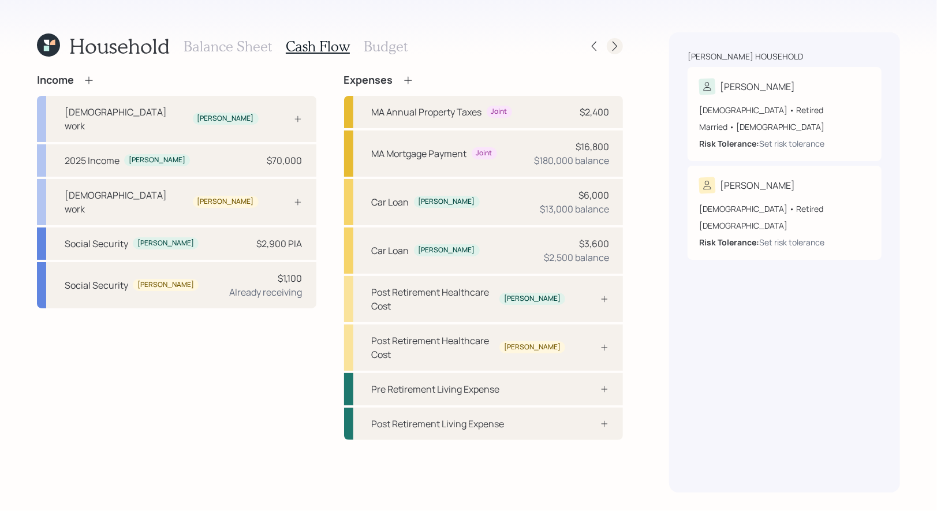
click at [615, 48] on icon at bounding box center [614, 47] width 5 height 10
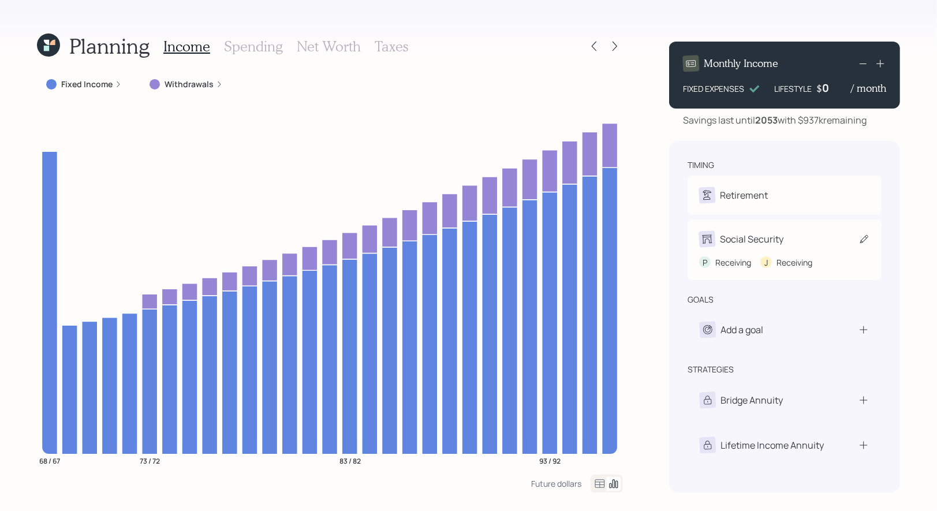
click at [864, 252] on div "P Receiving J Receiving" at bounding box center [784, 257] width 171 height 21
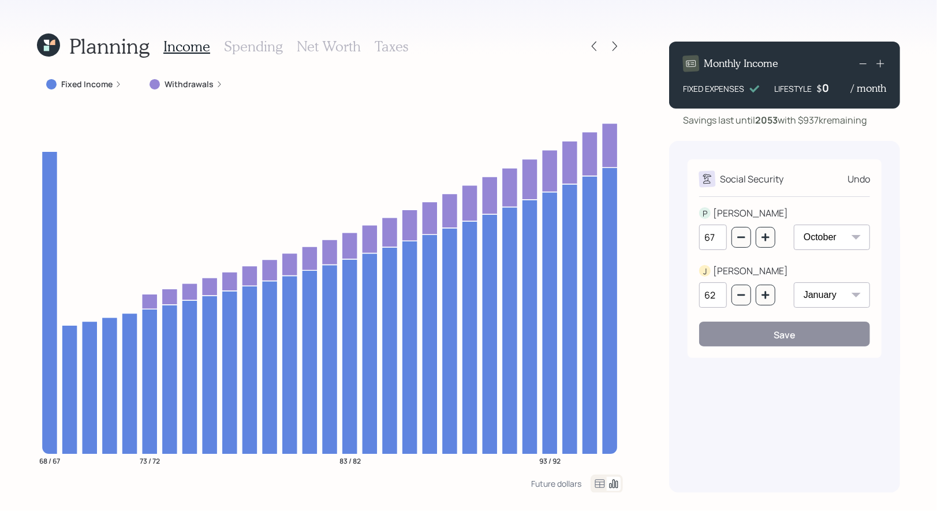
click at [813, 237] on select "January February March April May June July August September October November De…" at bounding box center [831, 236] width 76 height 25
select select "11"
click at [793, 224] on select "January February March April May June July August September October November De…" at bounding box center [831, 236] width 76 height 25
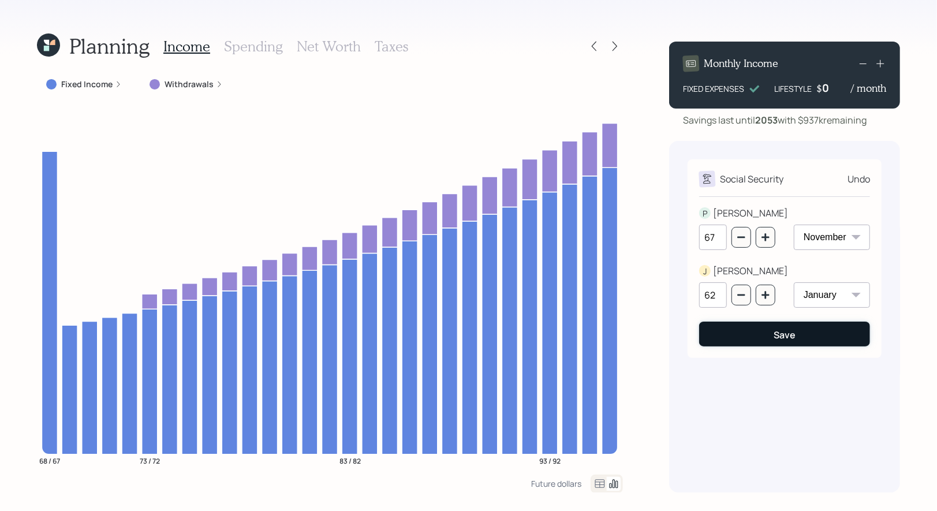
click at [771, 338] on button "Save" at bounding box center [784, 333] width 171 height 25
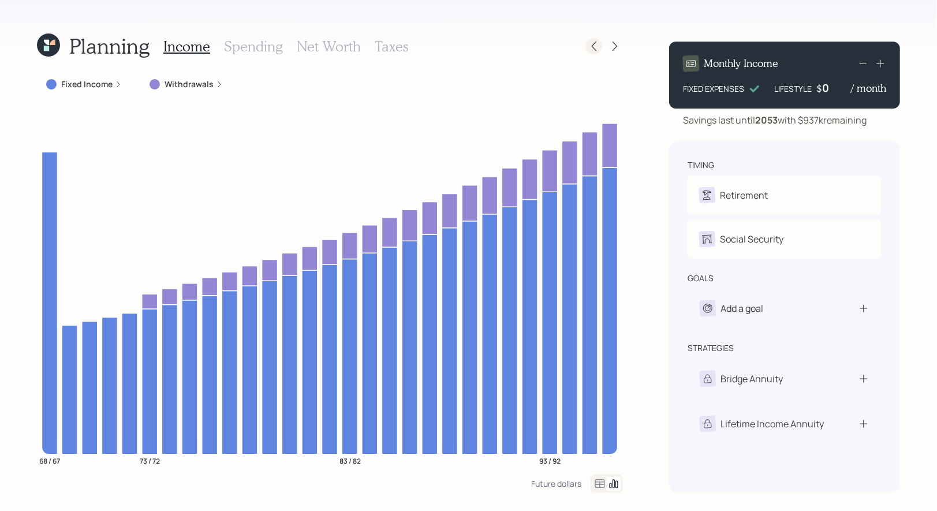
click at [592, 43] on icon at bounding box center [594, 46] width 12 height 12
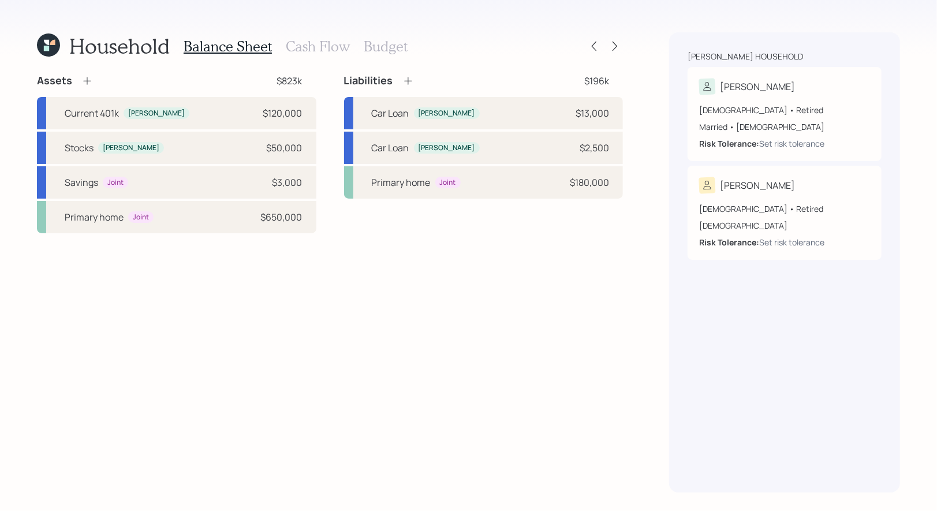
click at [317, 43] on h3 "Cash Flow" at bounding box center [318, 46] width 64 height 17
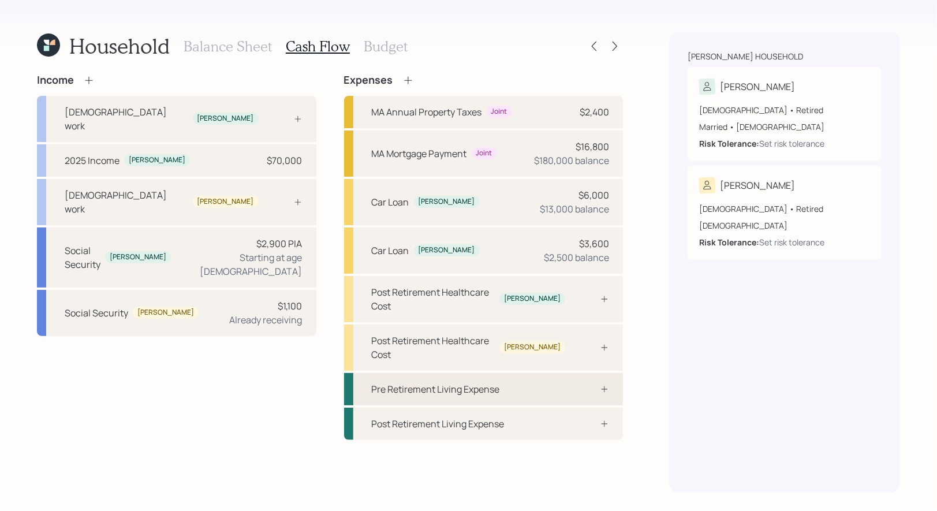
click at [405, 382] on div "Pre Retirement Living Expense" at bounding box center [436, 389] width 128 height 14
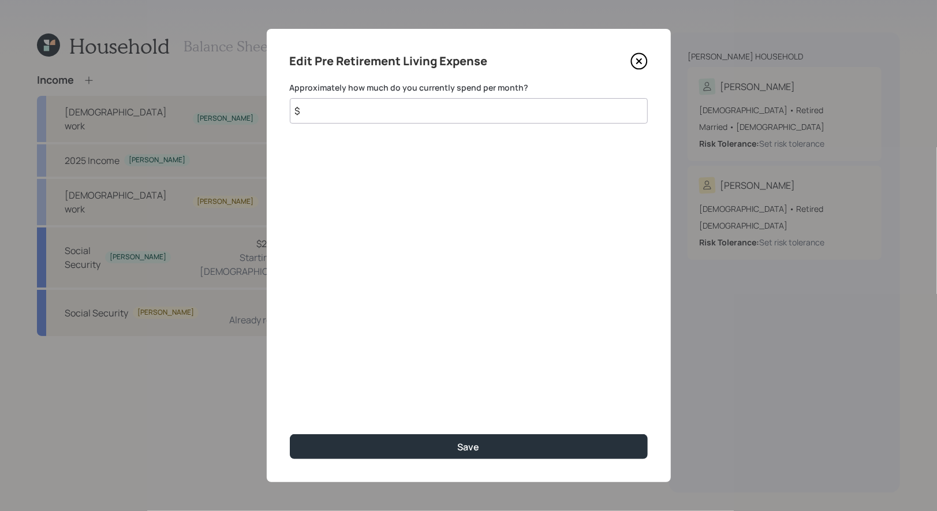
click at [342, 107] on input "$" at bounding box center [469, 110] width 358 height 25
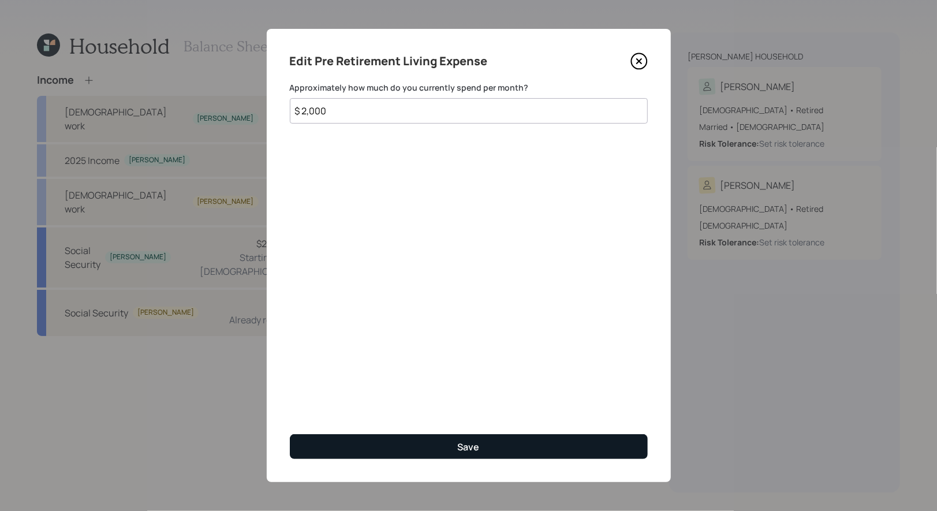
type input "$ 2,000"
click at [383, 446] on button "Save" at bounding box center [469, 446] width 358 height 25
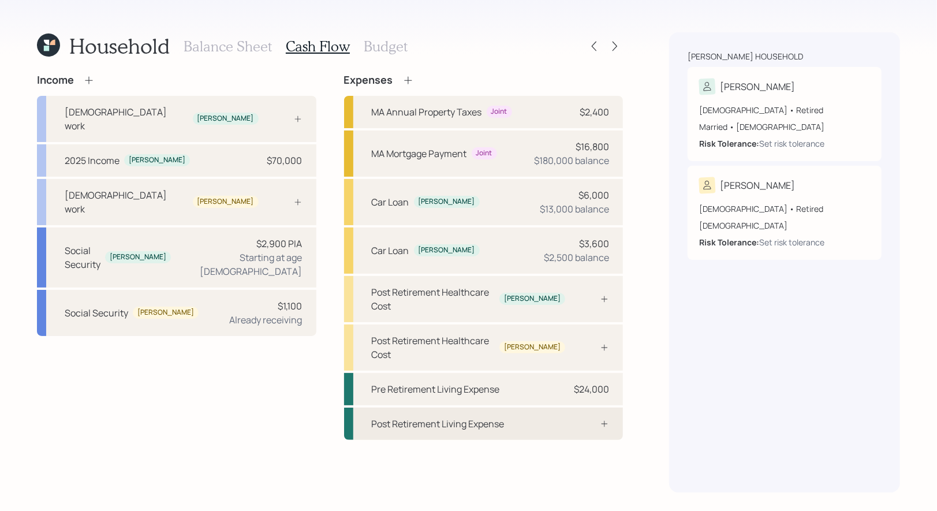
click at [430, 417] on div "Post Retirement Living Expense" at bounding box center [438, 424] width 133 height 14
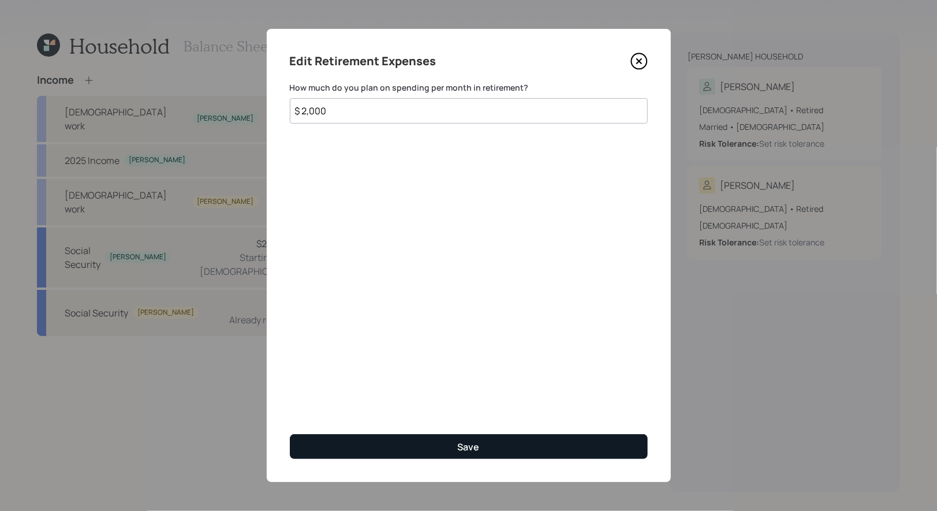
type input "$ 2,000"
click at [437, 447] on button "Save" at bounding box center [469, 446] width 358 height 25
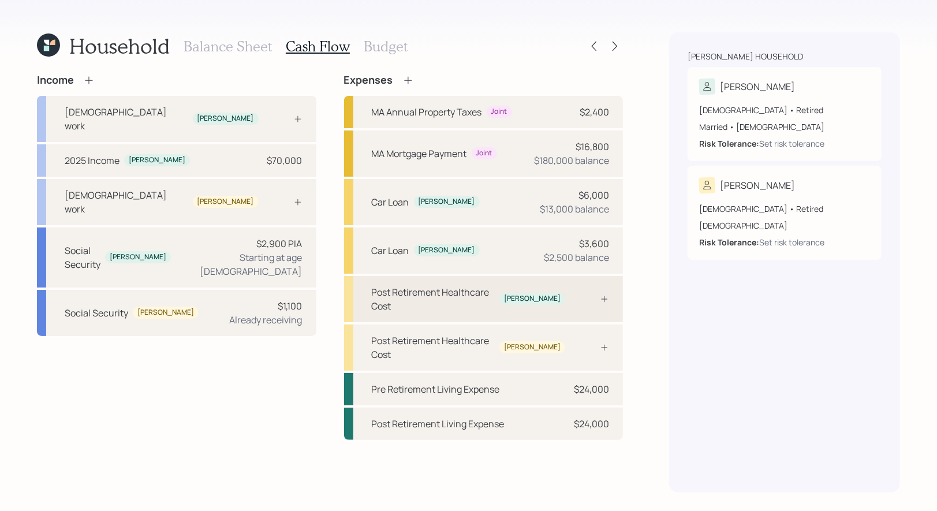
click at [479, 286] on div "Post Retirement Healthcare Cost" at bounding box center [433, 299] width 123 height 28
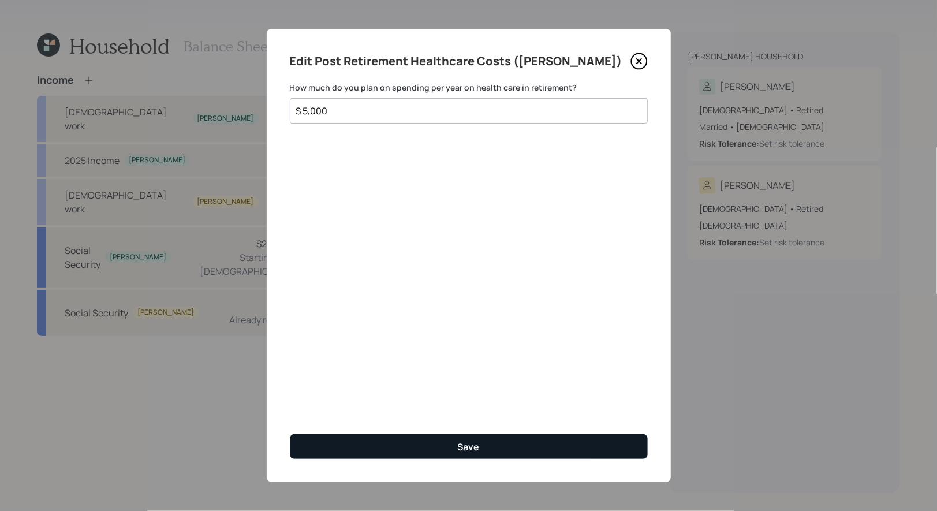
type input "$ 5,000"
click at [414, 442] on button "Save" at bounding box center [469, 446] width 358 height 25
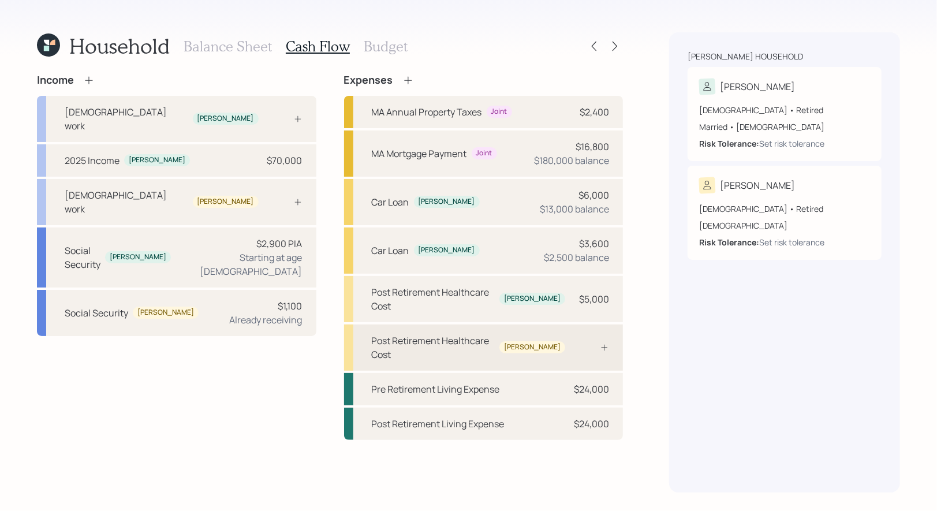
click at [426, 324] on div "Post Retirement Healthcare Cost Jeanine" at bounding box center [483, 347] width 279 height 46
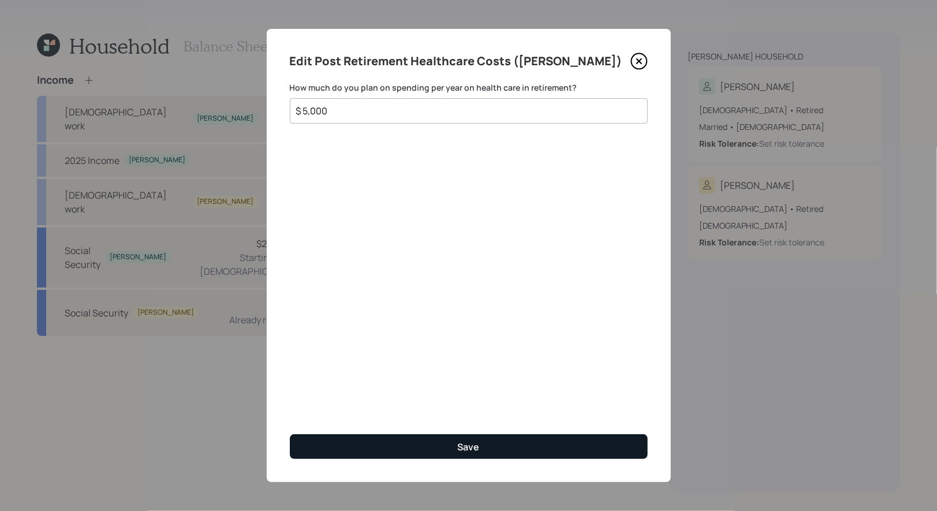
type input "$ 5,000"
click at [462, 440] on div "Save" at bounding box center [469, 446] width 22 height 13
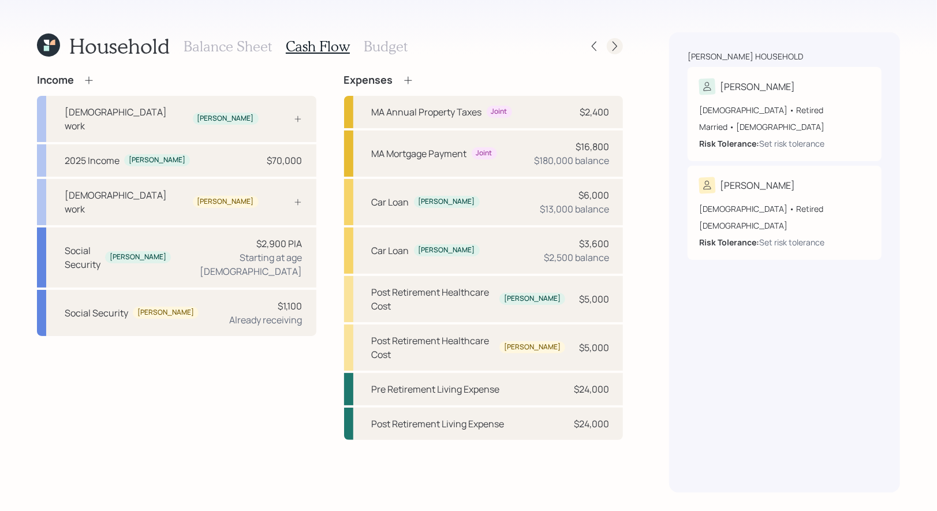
click at [612, 44] on icon at bounding box center [615, 46] width 12 height 12
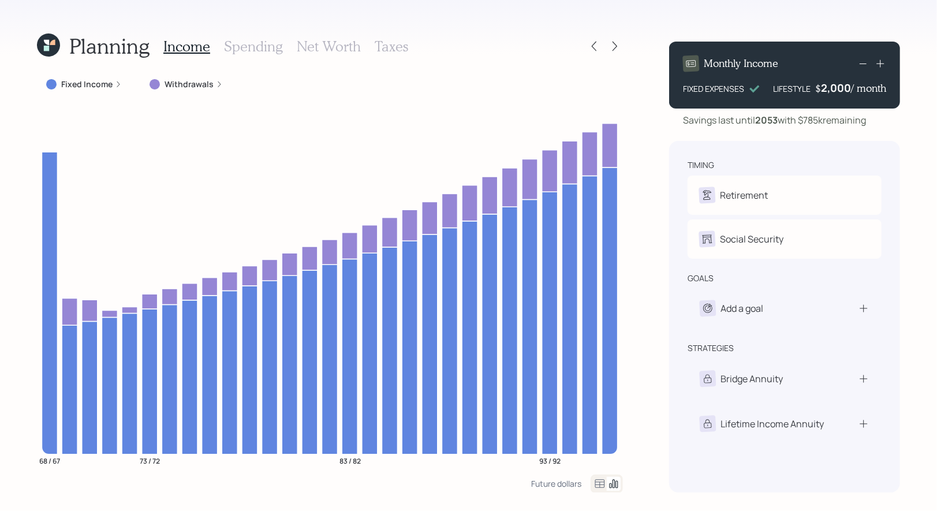
click at [178, 87] on label "Withdrawals" at bounding box center [188, 84] width 49 height 12
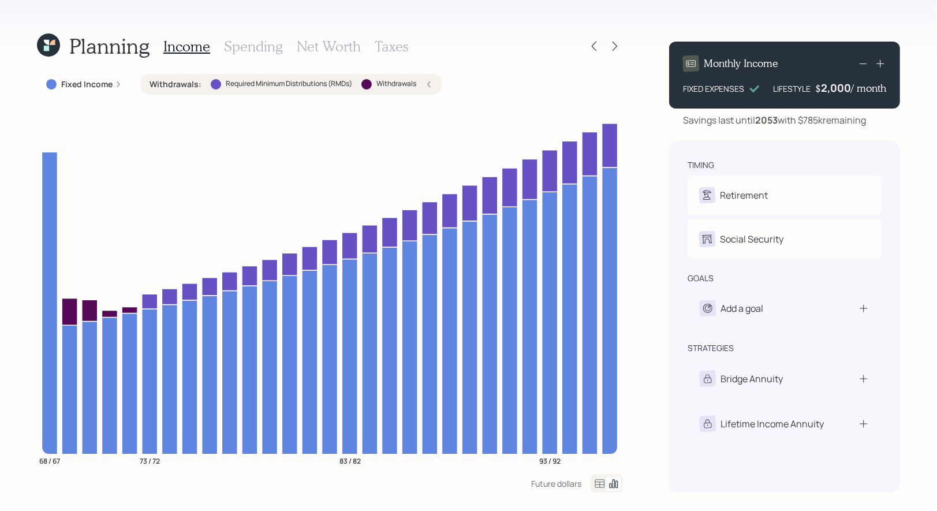
click at [320, 43] on h3 "Net Worth" at bounding box center [329, 46] width 64 height 17
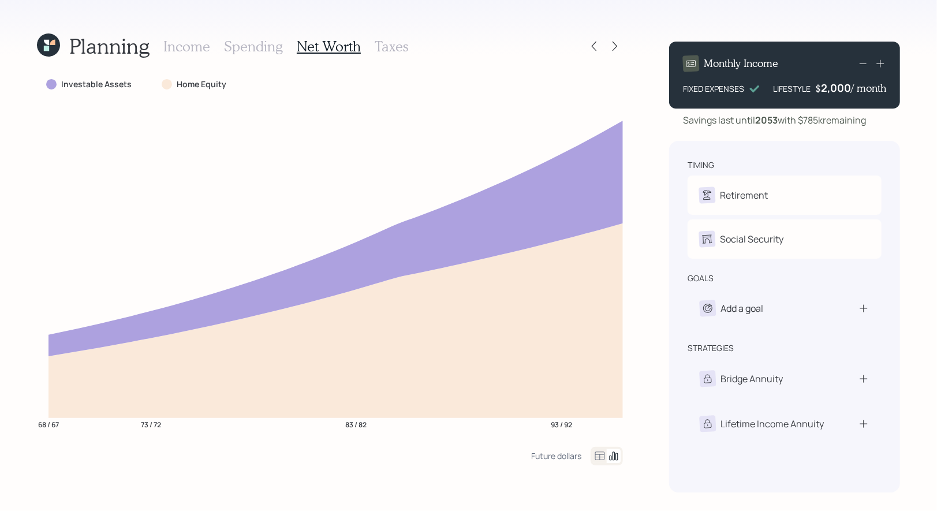
click at [384, 45] on h3 "Taxes" at bounding box center [391, 46] width 33 height 17
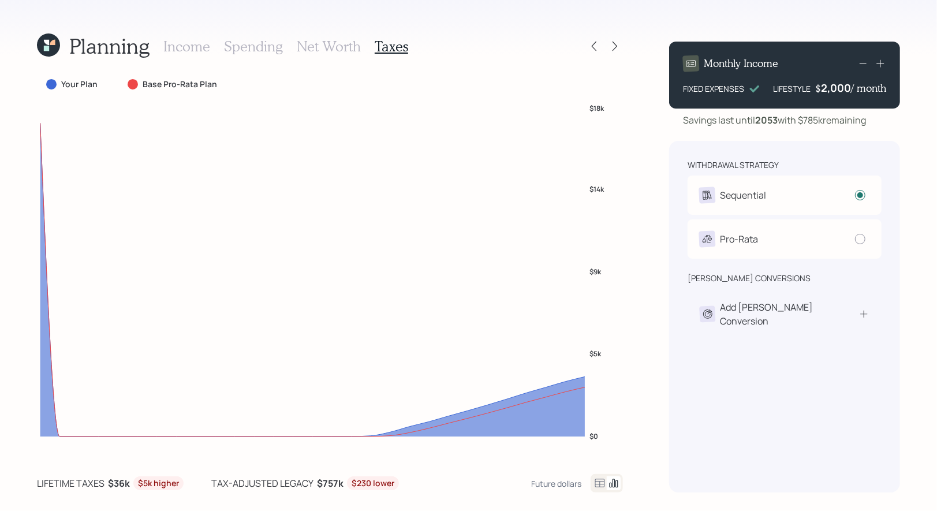
click at [253, 44] on h3 "Spending" at bounding box center [253, 46] width 59 height 17
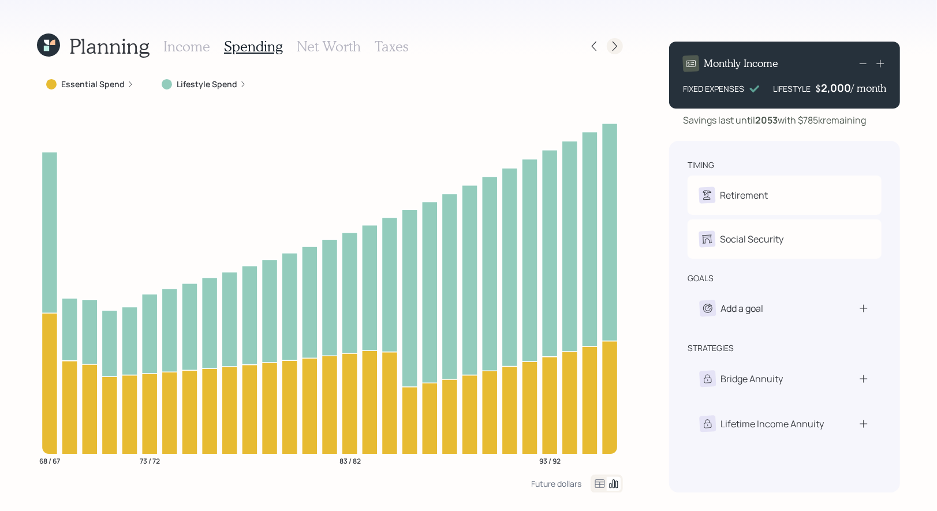
click at [616, 49] on icon at bounding box center [615, 46] width 12 height 12
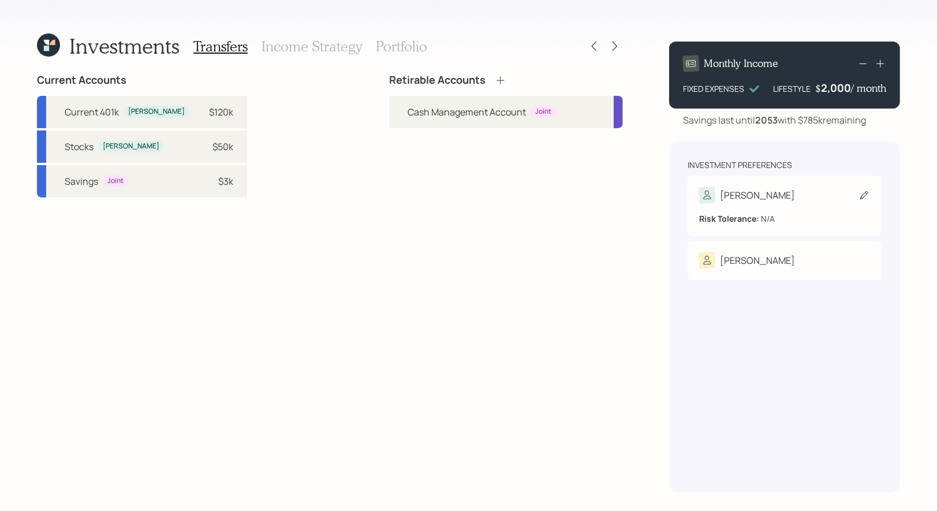
click at [865, 197] on icon at bounding box center [864, 195] width 12 height 12
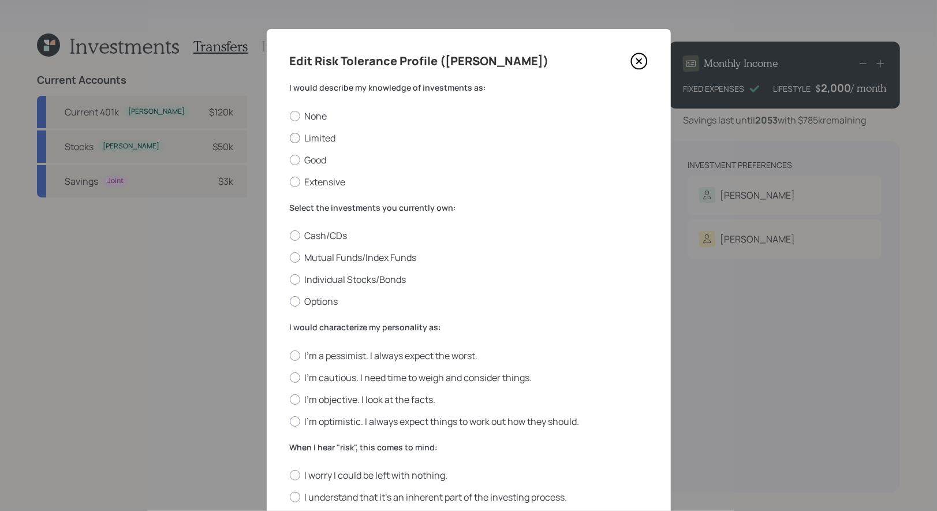
click at [329, 139] on label "Limited" at bounding box center [469, 138] width 358 height 13
click at [290, 138] on input "Limited" at bounding box center [289, 137] width 1 height 1
radio input "true"
click at [417, 253] on label "Mutual Funds/Index Funds" at bounding box center [469, 257] width 358 height 13
click at [290, 257] on input "Mutual Funds/Index Funds" at bounding box center [289, 257] width 1 height 1
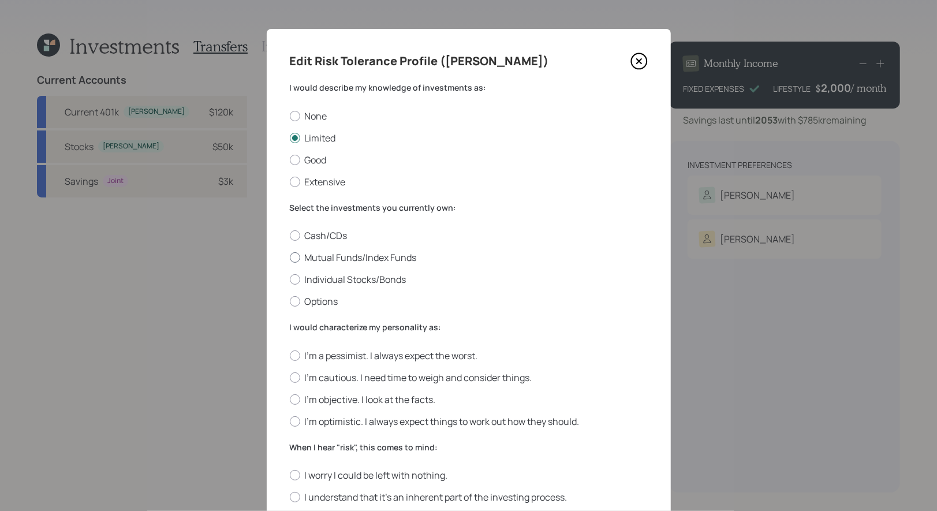
radio input "true"
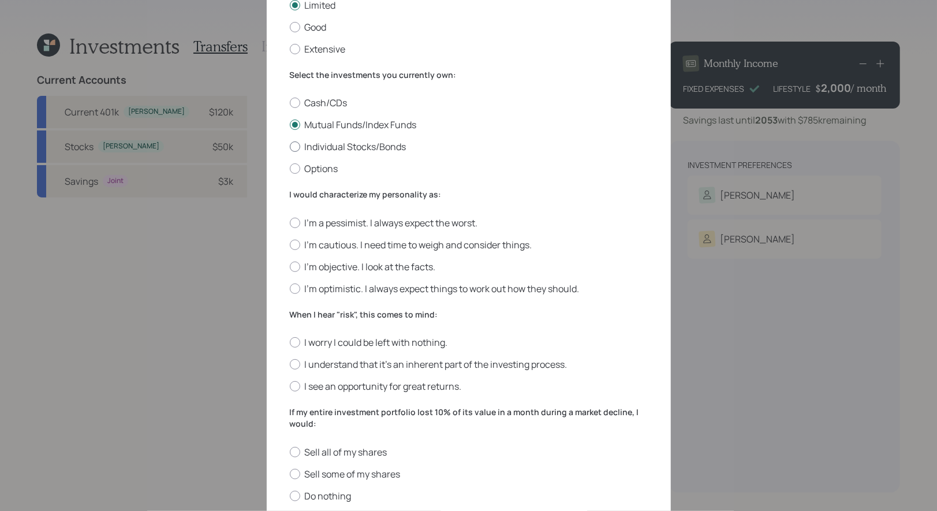
scroll to position [134, 0]
click at [501, 245] on label "I'm cautious. I need time to weigh and consider things." at bounding box center [469, 243] width 358 height 13
click at [290, 243] on input "I'm cautious. I need time to weigh and consider things." at bounding box center [289, 242] width 1 height 1
radio input "true"
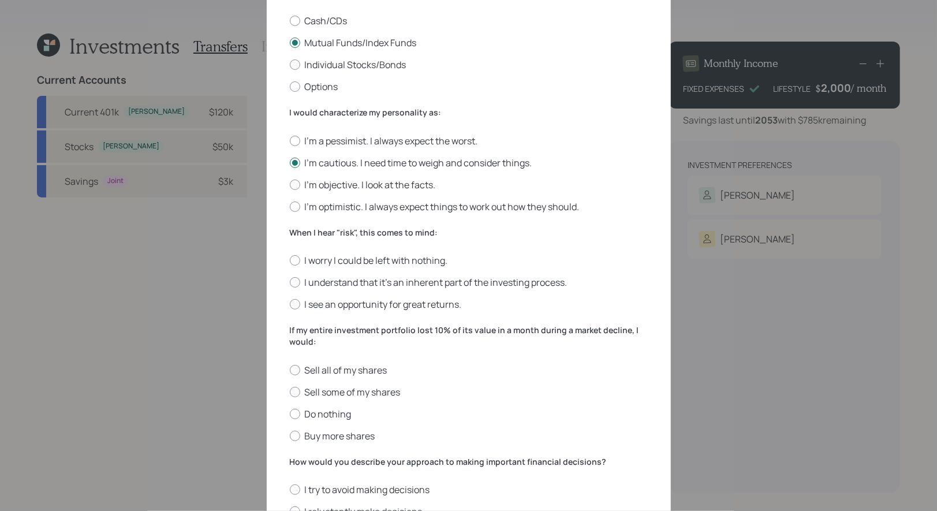
scroll to position [219, 0]
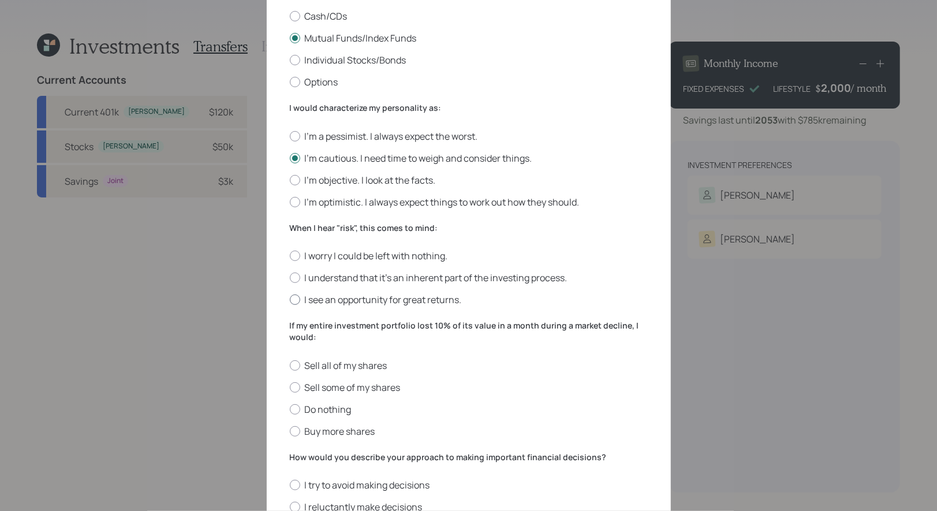
click at [437, 301] on label "I see an opportunity for great returns." at bounding box center [469, 299] width 358 height 13
click at [290, 300] on input "I see an opportunity for great returns." at bounding box center [289, 299] width 1 height 1
radio input "true"
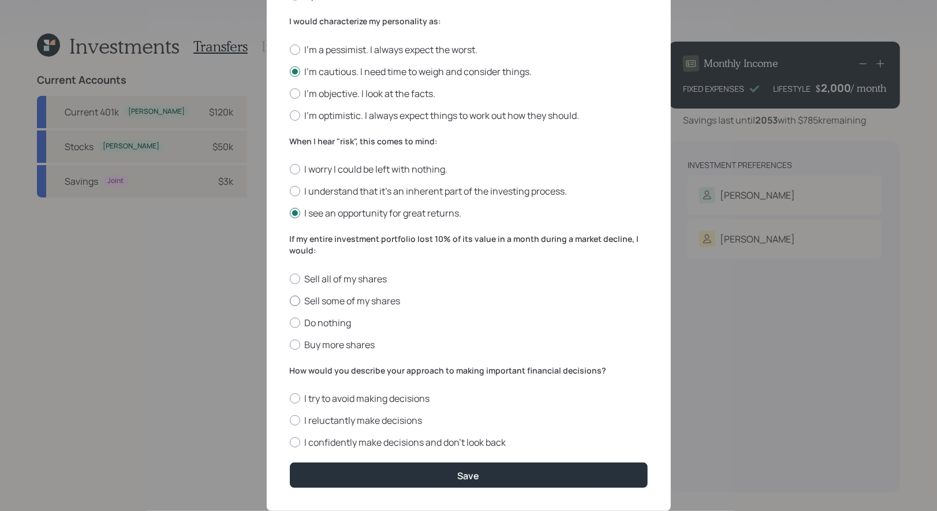
scroll to position [306, 0]
click at [320, 321] on label "Do nothing" at bounding box center [469, 322] width 358 height 13
click at [290, 321] on input "Do nothing" at bounding box center [289, 321] width 1 height 1
radio input "true"
click at [365, 423] on label "I reluctantly make decisions" at bounding box center [469, 419] width 358 height 13
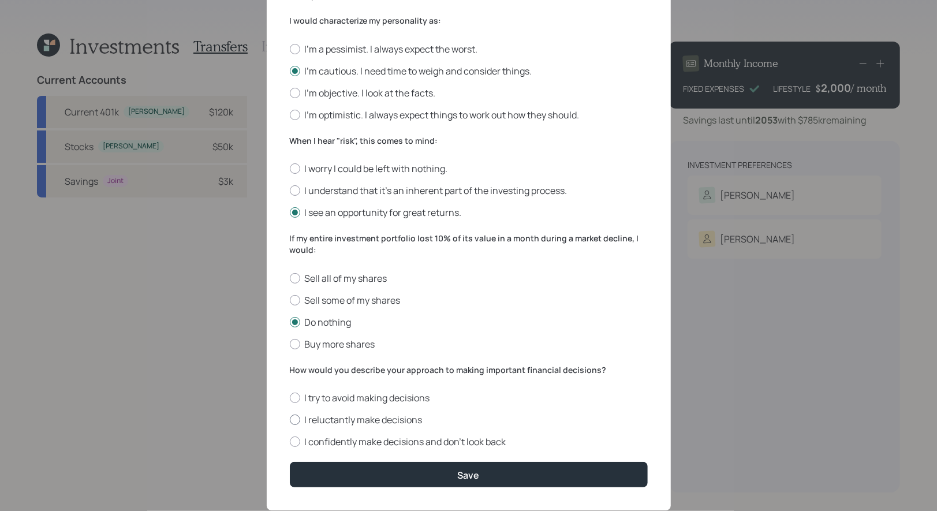
click at [290, 420] on input "I reluctantly make decisions" at bounding box center [289, 420] width 1 height 1
radio input "true"
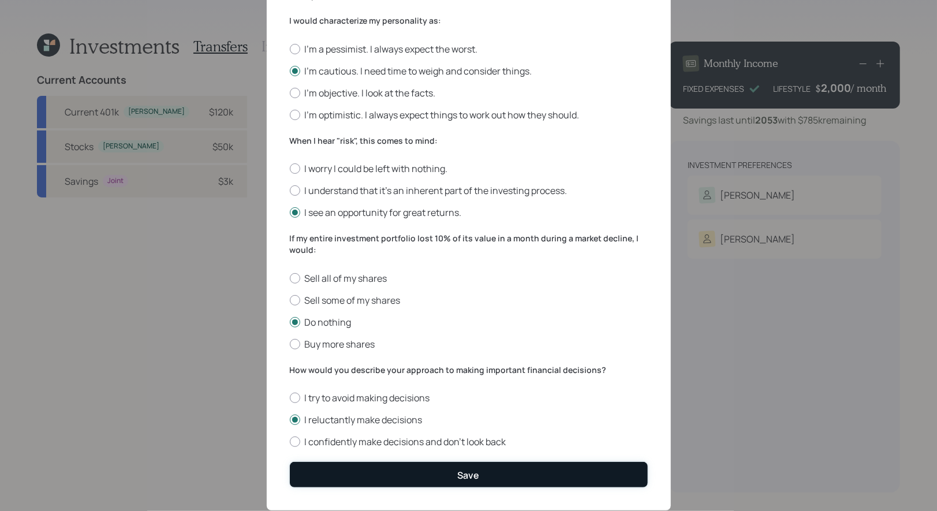
click at [402, 474] on button "Save" at bounding box center [469, 474] width 358 height 25
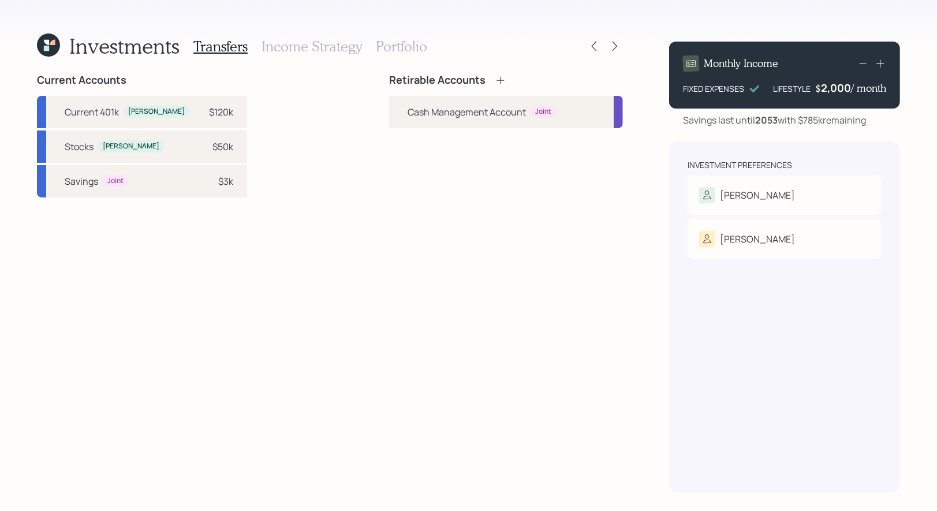
click at [502, 76] on icon at bounding box center [501, 80] width 12 height 12
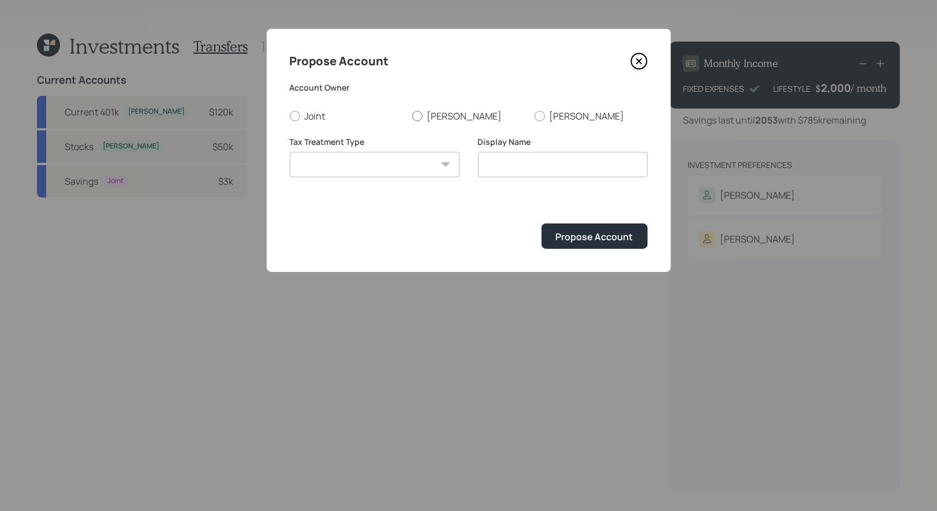
click at [418, 112] on div at bounding box center [417, 116] width 10 height 10
click at [412, 115] on input "[PERSON_NAME]" at bounding box center [411, 115] width 1 height 1
radio input "true"
click at [406, 166] on select "Roth Taxable Traditional" at bounding box center [375, 164] width 170 height 25
select select "traditional"
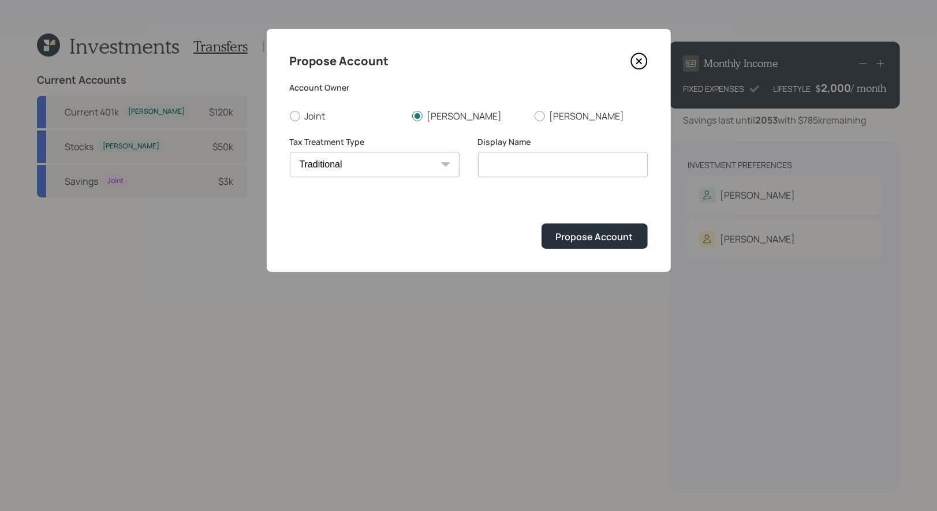
click at [290, 152] on select "Roth Taxable Traditional" at bounding box center [375, 164] width 170 height 25
click at [553, 168] on input "Traditional" at bounding box center [563, 164] width 170 height 25
type input "Traditional IRA"
click at [586, 244] on button "Propose Account" at bounding box center [594, 235] width 106 height 25
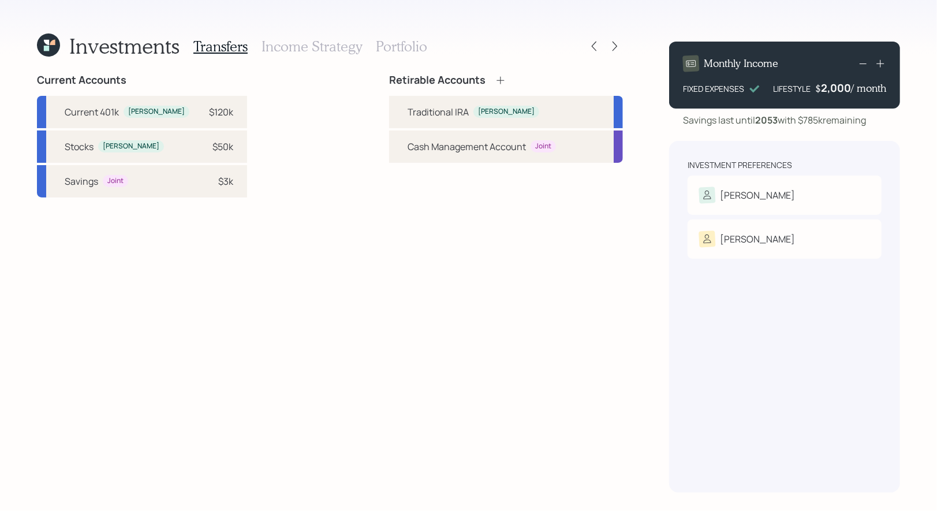
click at [503, 80] on icon at bounding box center [501, 80] width 12 height 12
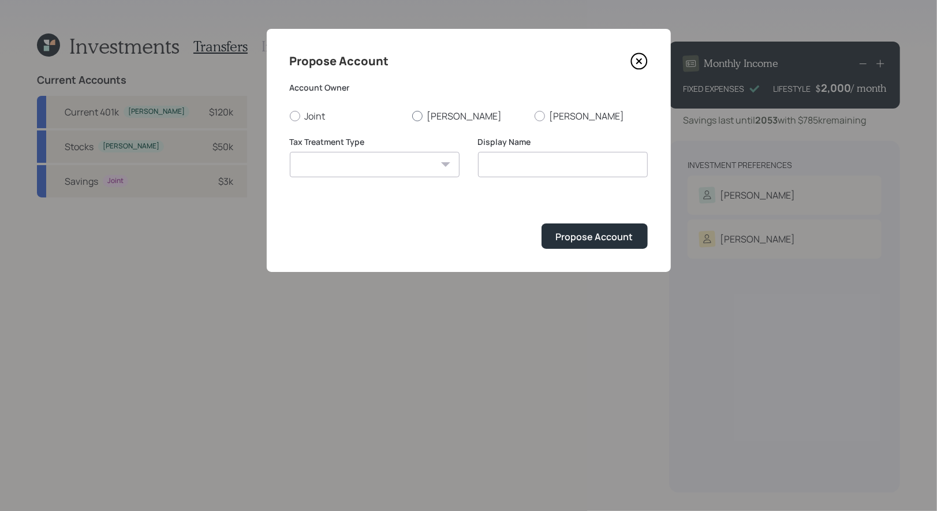
click at [419, 117] on div at bounding box center [417, 116] width 10 height 10
click at [412, 116] on input "[PERSON_NAME]" at bounding box center [411, 115] width 1 height 1
radio input "true"
click at [415, 164] on select "Roth Taxable Traditional" at bounding box center [375, 164] width 170 height 25
select select "taxable"
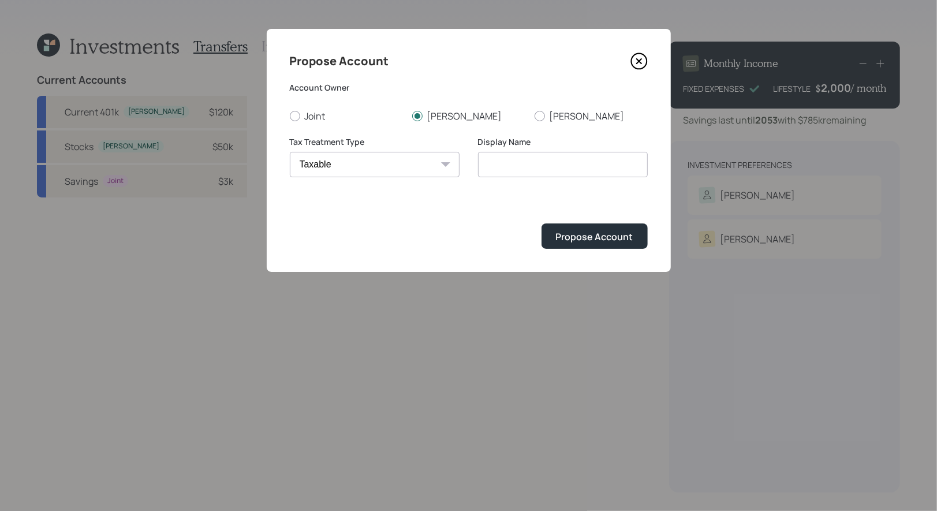
click at [290, 152] on select "Roth Taxable Traditional" at bounding box center [375, 164] width 170 height 25
click at [544, 163] on input "Taxable" at bounding box center [563, 164] width 170 height 25
type input "Taxable Brokerage"
click at [587, 234] on div "Propose Account" at bounding box center [594, 236] width 77 height 13
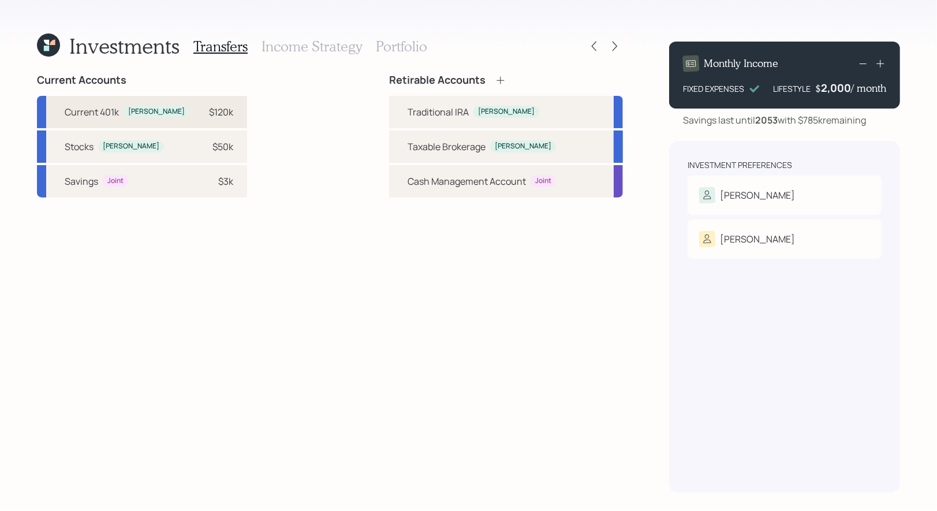
click at [209, 117] on div "$120k" at bounding box center [221, 112] width 24 height 14
click at [411, 108] on div "Traditional IRA" at bounding box center [437, 112] width 61 height 14
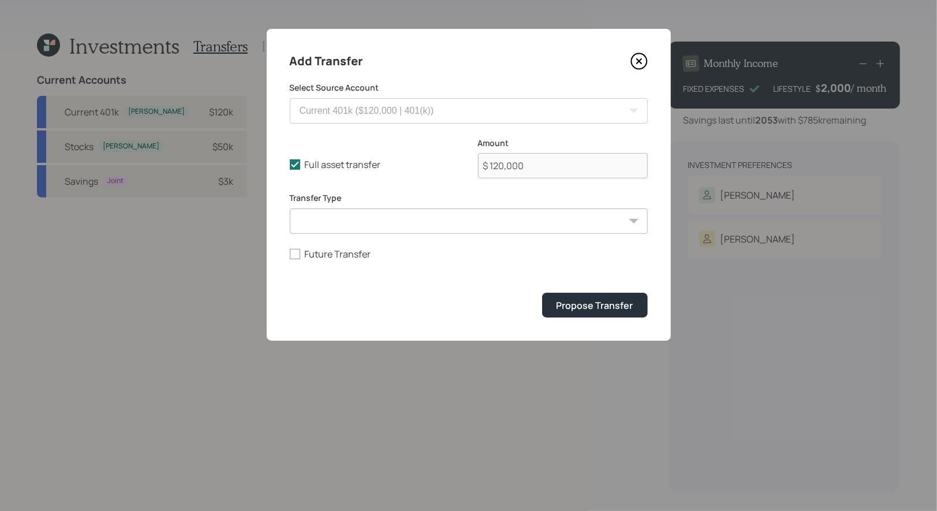
click at [395, 224] on select "ACAT Transfer Non ACAT Transfer Capitalize Rollover Rollover Deposit" at bounding box center [469, 220] width 358 height 25
select select "acat_transfer"
click at [290, 208] on select "ACAT Transfer Non ACAT Transfer Capitalize Rollover Rollover Deposit" at bounding box center [469, 220] width 358 height 25
click at [597, 309] on div "Propose Transfer" at bounding box center [594, 305] width 77 height 13
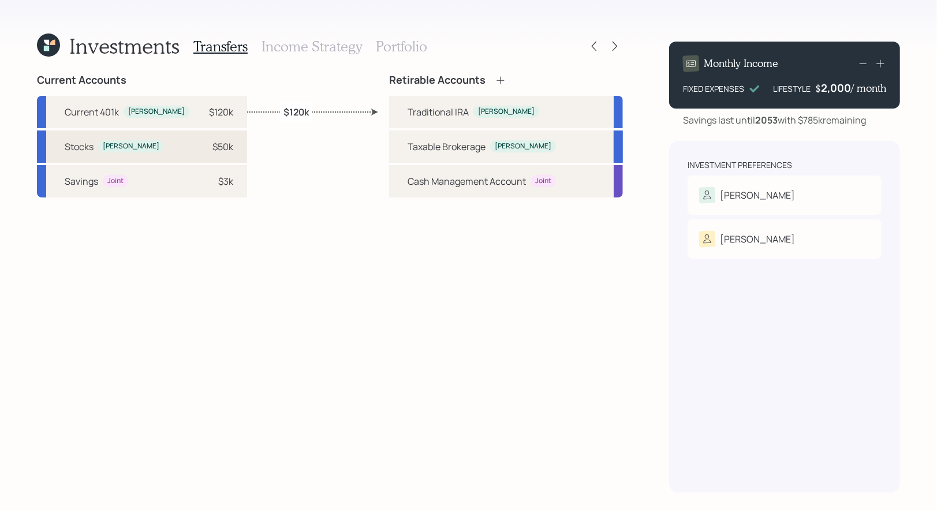
click at [212, 147] on div "$50k" at bounding box center [222, 147] width 21 height 14
click at [432, 141] on div "Taxable Brokerage" at bounding box center [446, 147] width 78 height 14
select select "105b94bb-75d5-4303-891c-2937738d20ba"
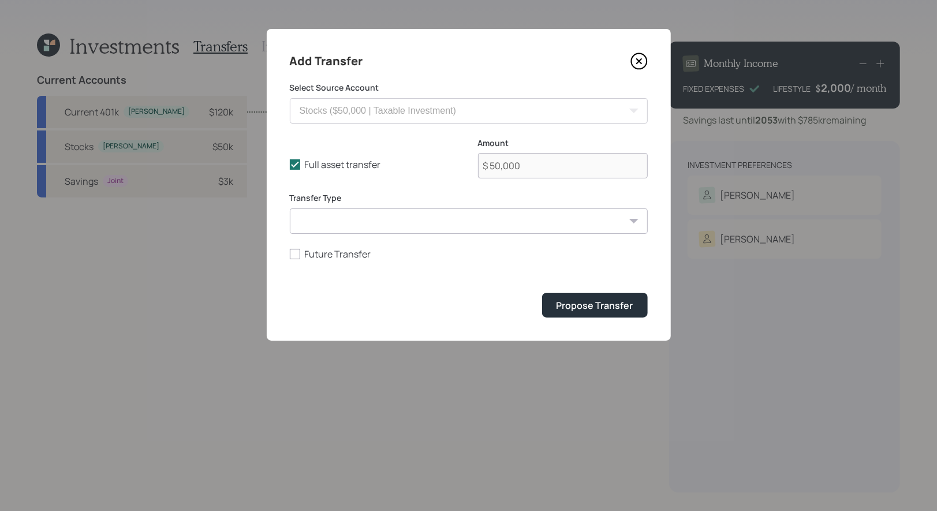
click at [444, 222] on select "ACAT Transfer Non ACAT Transfer Capitalize Rollover Rollover Deposit" at bounding box center [469, 220] width 358 height 25
select select "acat_transfer"
click at [290, 208] on select "ACAT Transfer Non ACAT Transfer Capitalize Rollover Rollover Deposit" at bounding box center [469, 220] width 358 height 25
click at [569, 304] on div "Propose Transfer" at bounding box center [594, 305] width 77 height 13
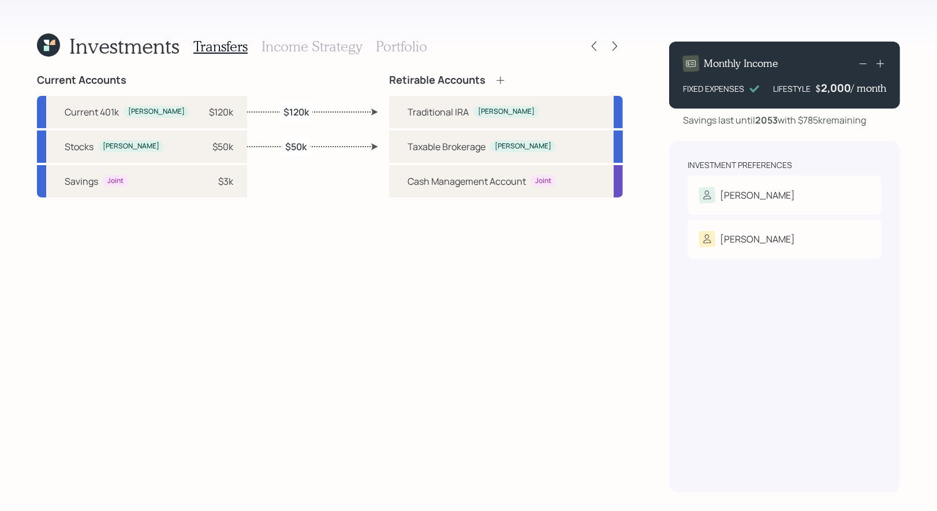
click at [286, 44] on h3 "Income Strategy" at bounding box center [311, 46] width 100 height 17
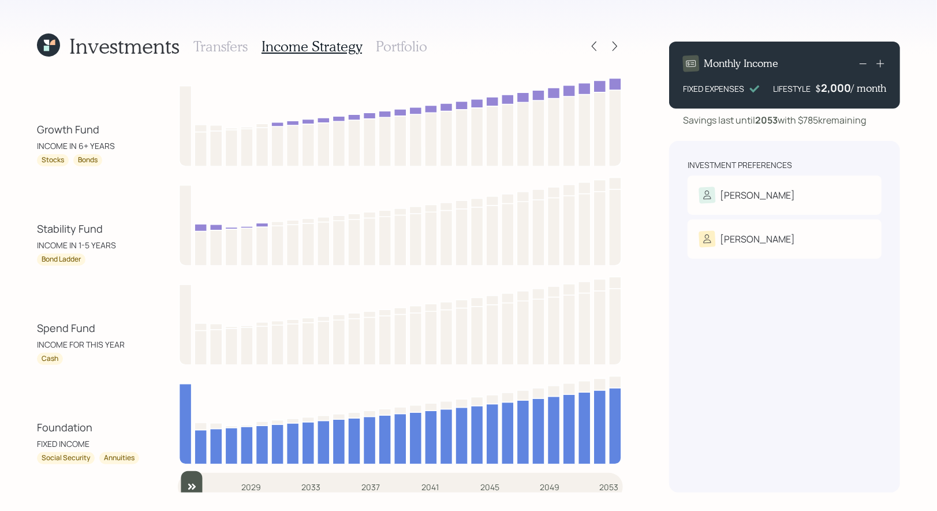
click at [380, 44] on h3 "Portfolio" at bounding box center [401, 46] width 51 height 17
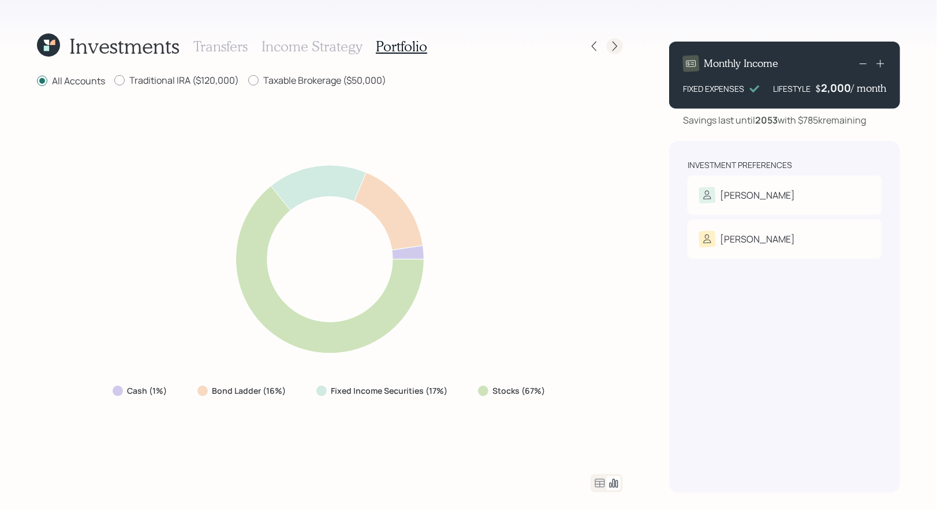
click at [615, 48] on icon at bounding box center [615, 46] width 12 height 12
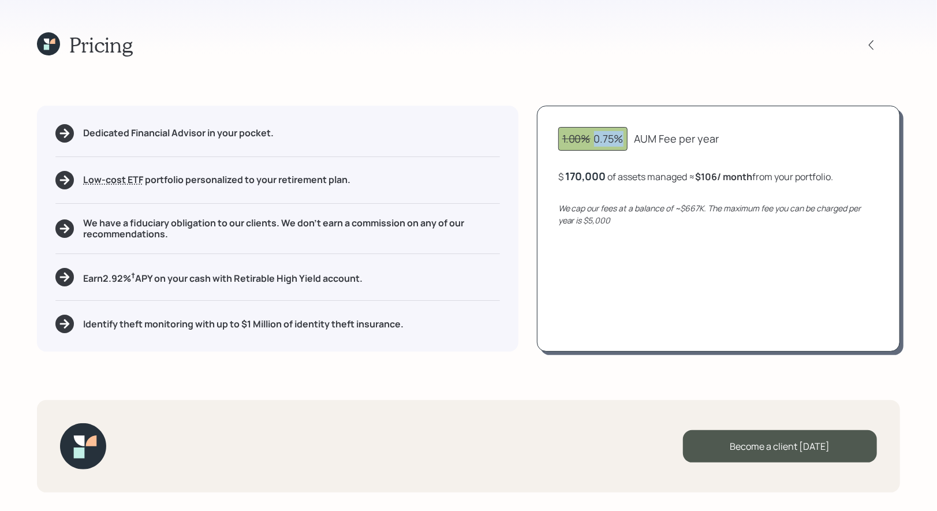
drag, startPoint x: 624, startPoint y: 140, endPoint x: 591, endPoint y: 141, distance: 32.9
click at [591, 141] on div "1.00% 0.75%" at bounding box center [592, 139] width 69 height 24
click at [47, 35] on icon at bounding box center [48, 43] width 23 height 23
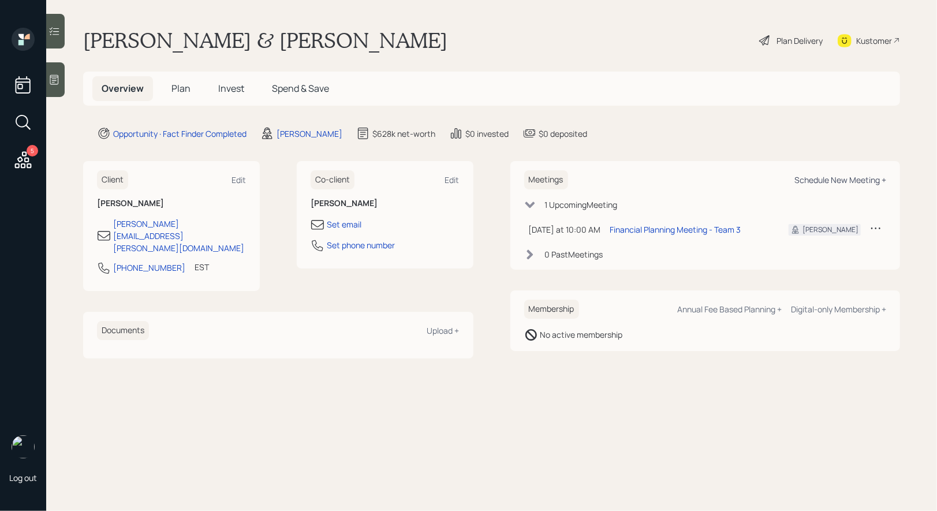
click at [821, 178] on div "Schedule New Meeting +" at bounding box center [840, 179] width 92 height 11
select select "8b79112e-3cfb-44f9-89e7-15267fe946c1"
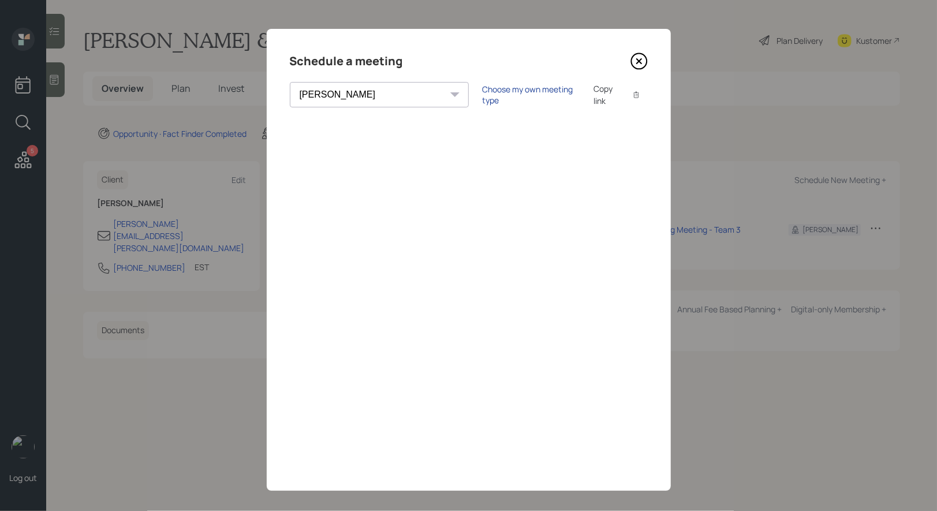
click at [482, 92] on div "Choose my own meeting type" at bounding box center [530, 95] width 97 height 22
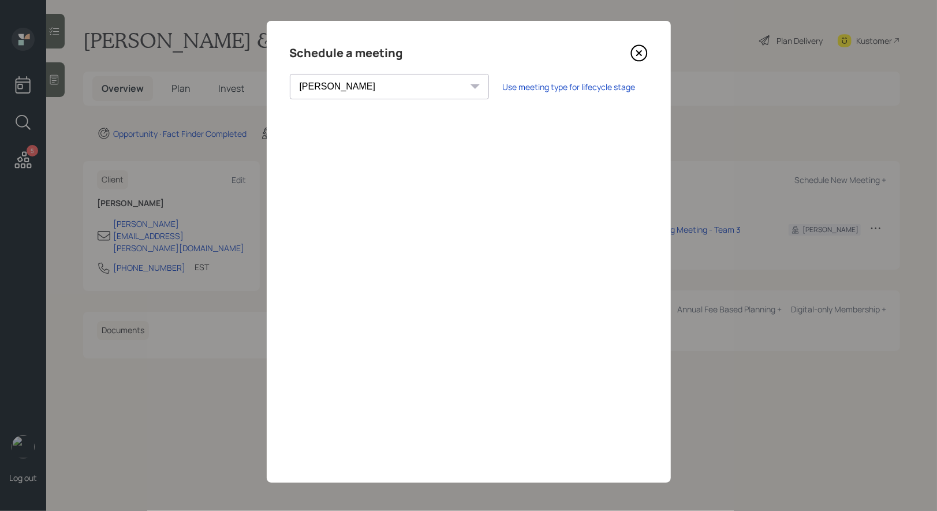
click at [637, 51] on icon at bounding box center [638, 53] width 5 height 5
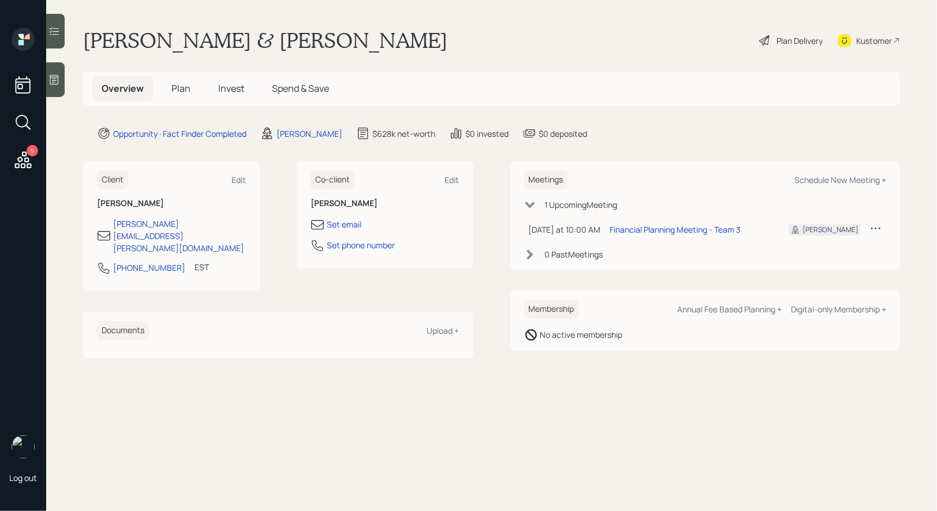
click at [179, 85] on span "Plan" at bounding box center [180, 88] width 19 height 13
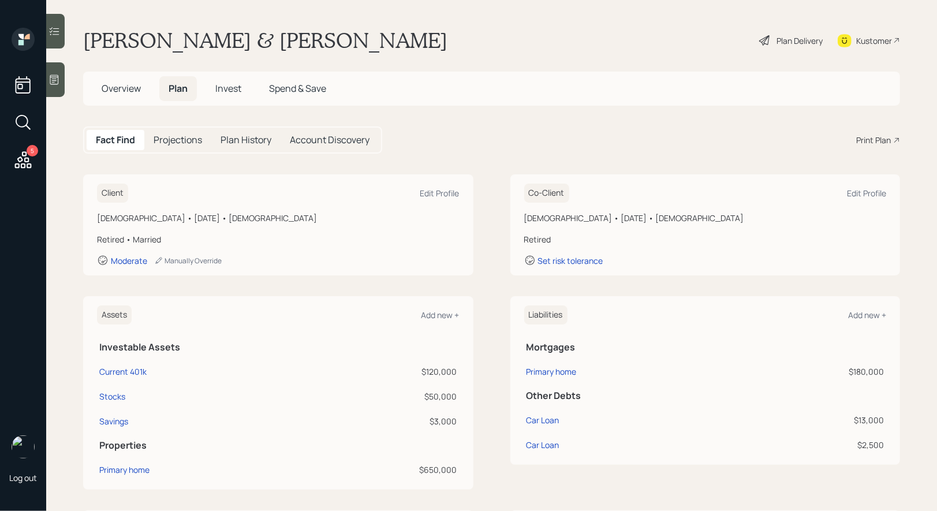
click at [872, 138] on div "Print Plan" at bounding box center [873, 140] width 35 height 12
